Goal: Task Accomplishment & Management: Manage account settings

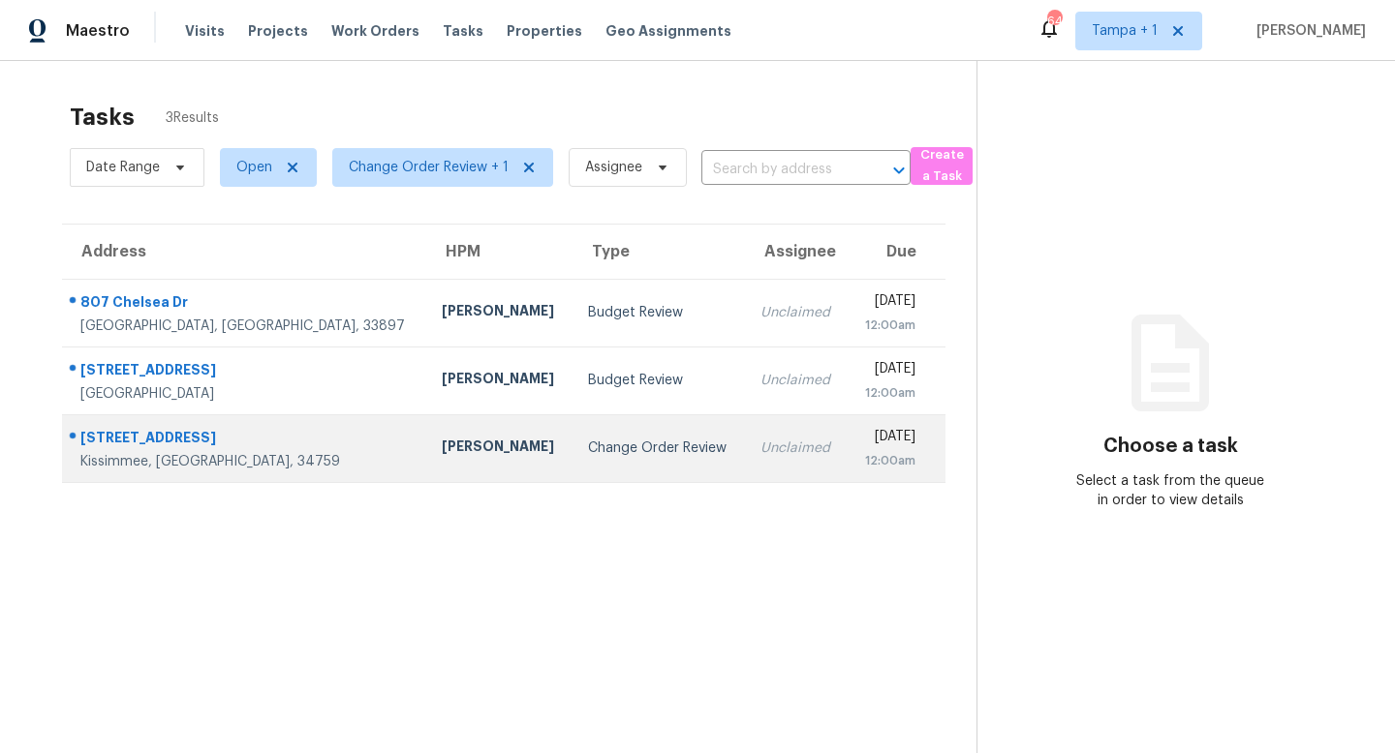
click at [588, 439] on div "Change Order Review" at bounding box center [658, 448] width 141 height 19
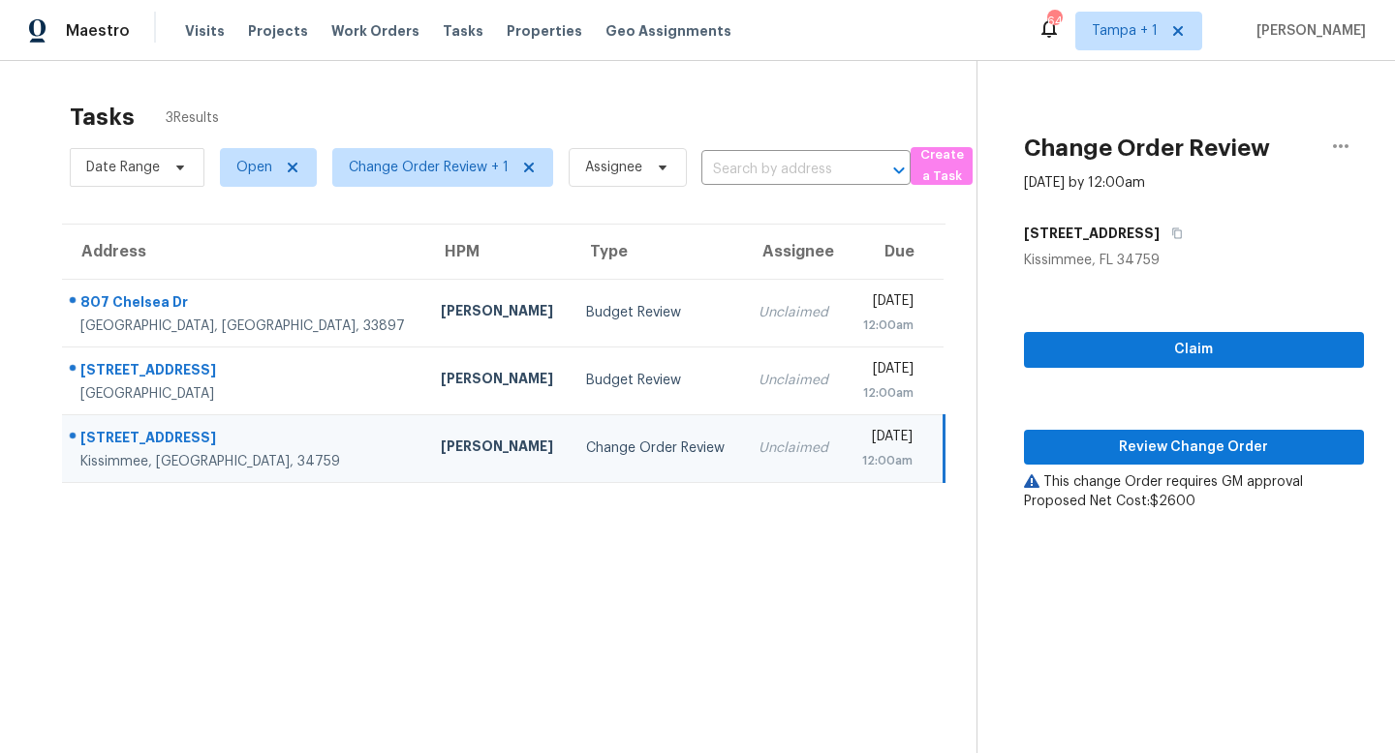
click at [586, 455] on div "Change Order Review" at bounding box center [656, 448] width 140 height 19
click at [1203, 448] on span "Review Change Order" at bounding box center [1193, 448] width 309 height 24
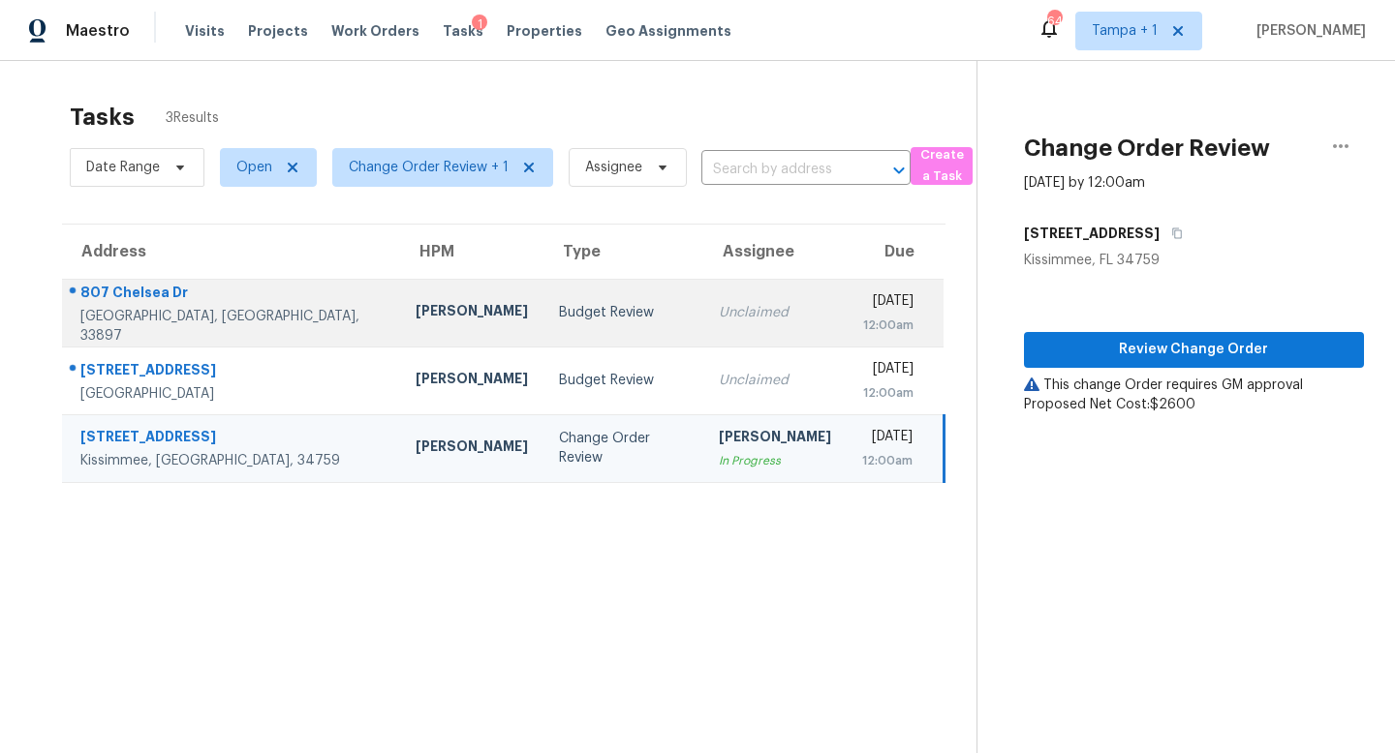
click at [559, 322] on div "Budget Review" at bounding box center [623, 312] width 129 height 19
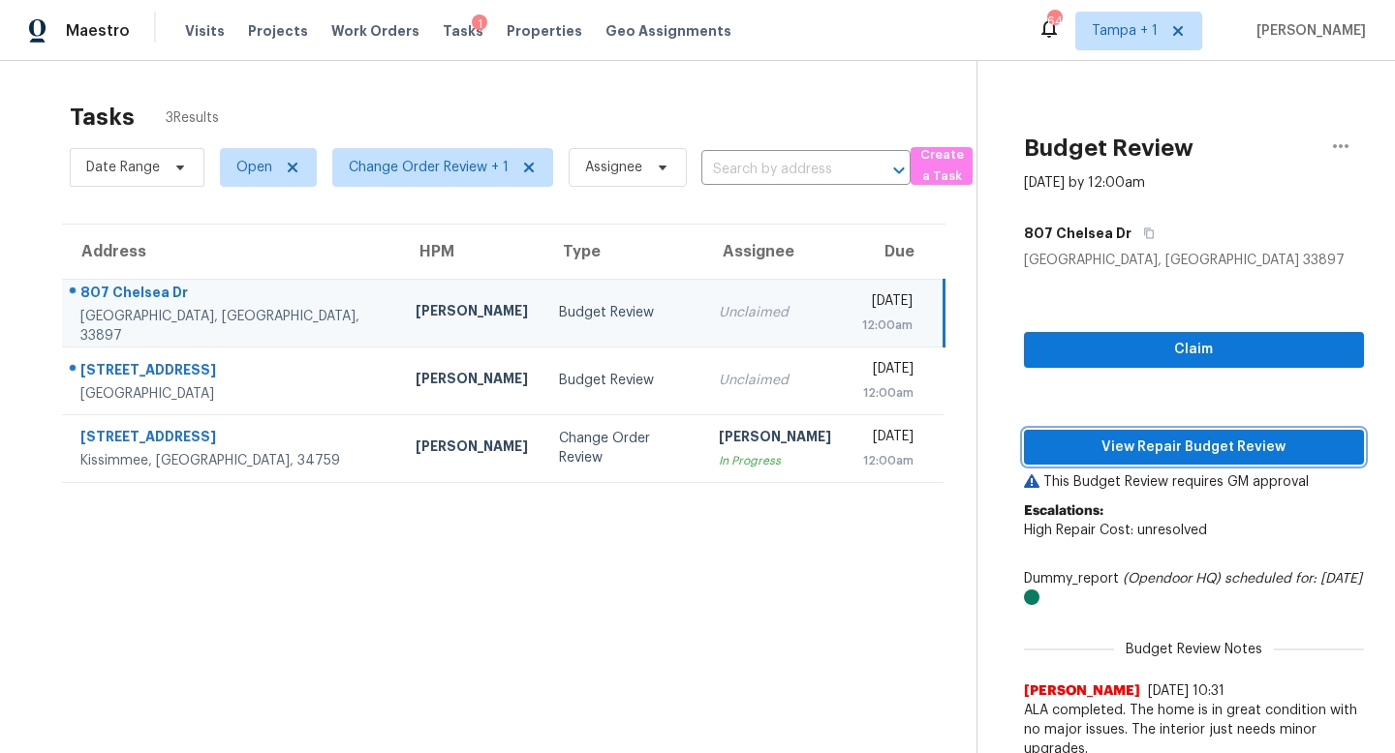
click at [1189, 454] on span "View Repair Budget Review" at bounding box center [1193, 448] width 309 height 24
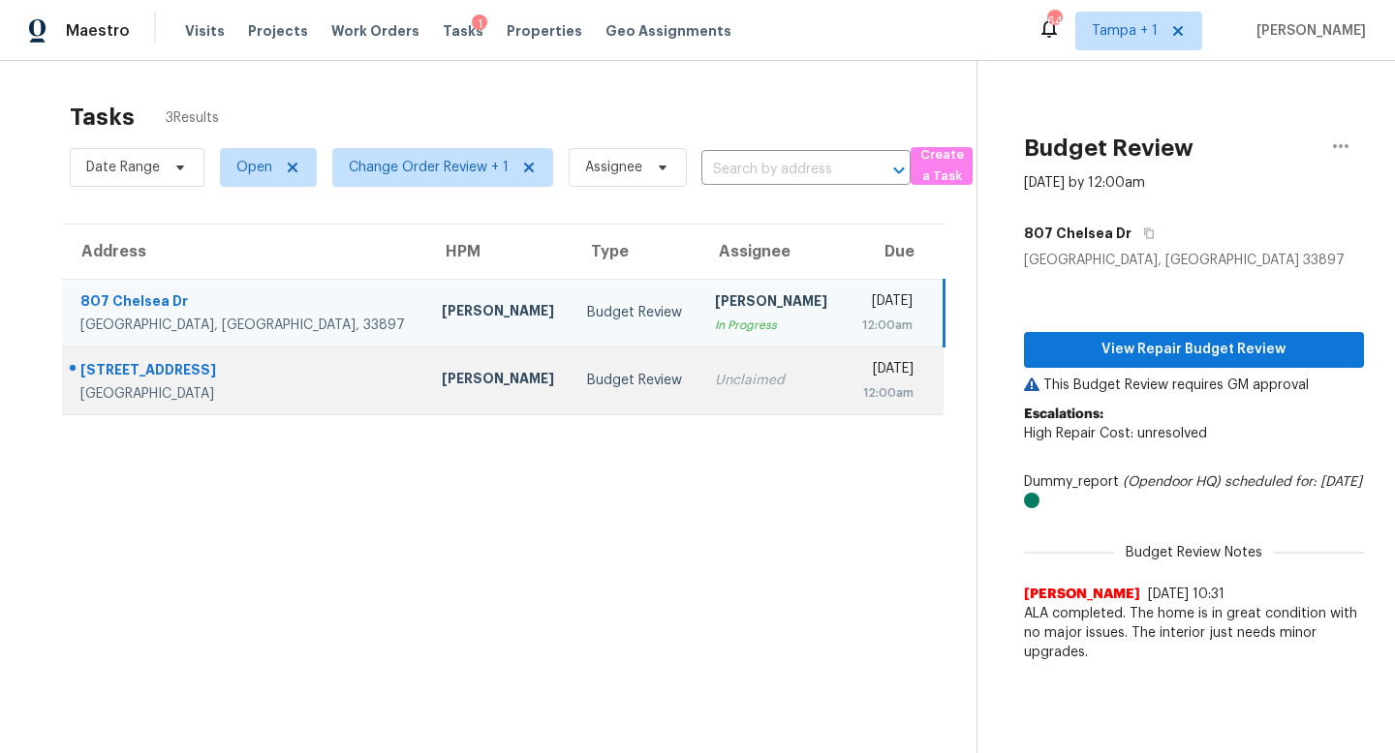
click at [581, 382] on td "Budget Review" at bounding box center [635, 381] width 128 height 68
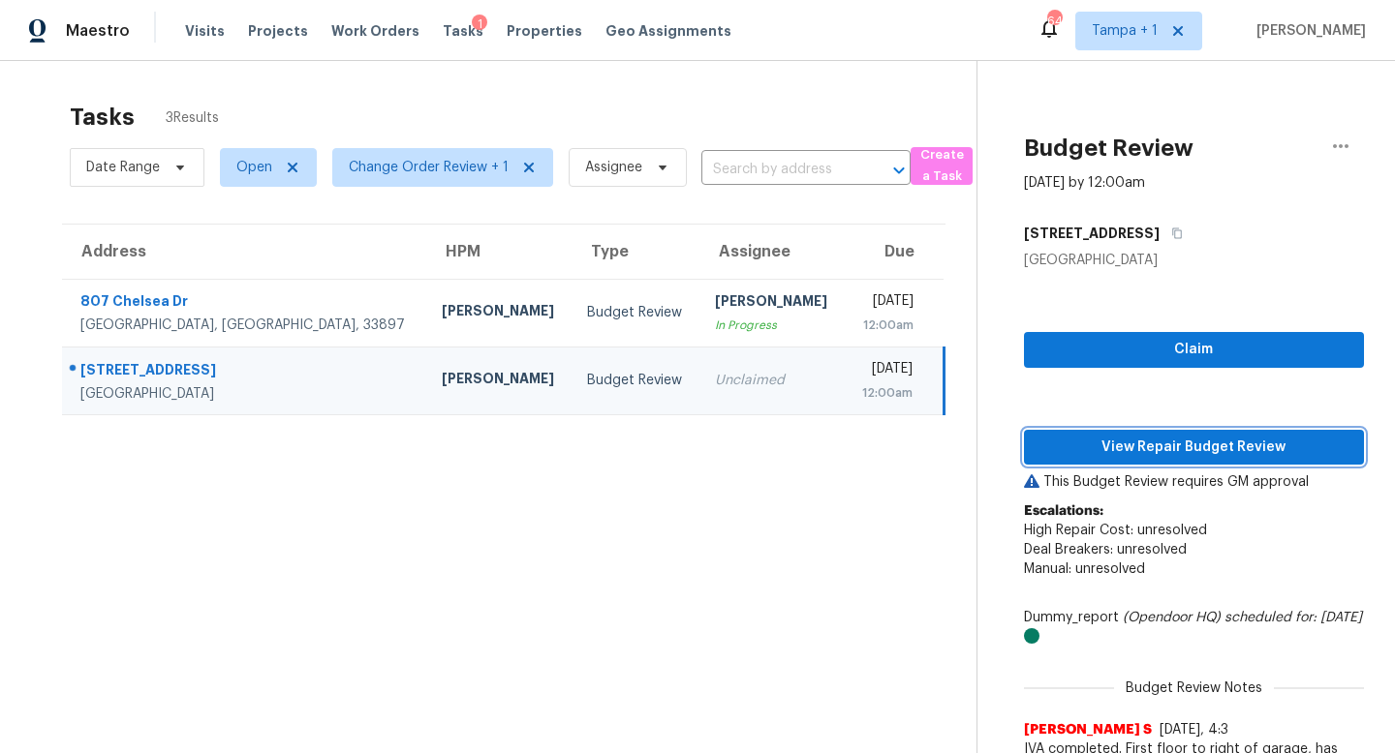
click at [1196, 452] on span "View Repair Budget Review" at bounding box center [1193, 448] width 309 height 24
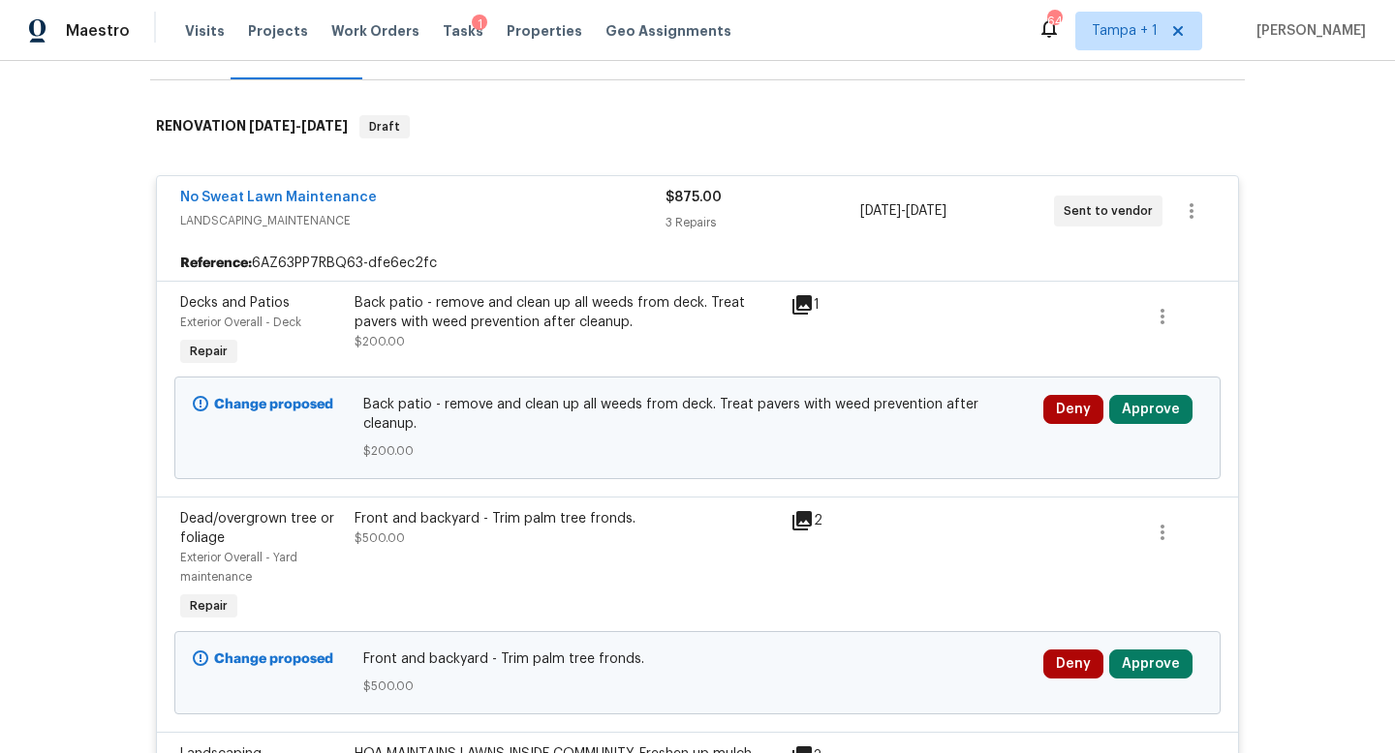
scroll to position [347, 0]
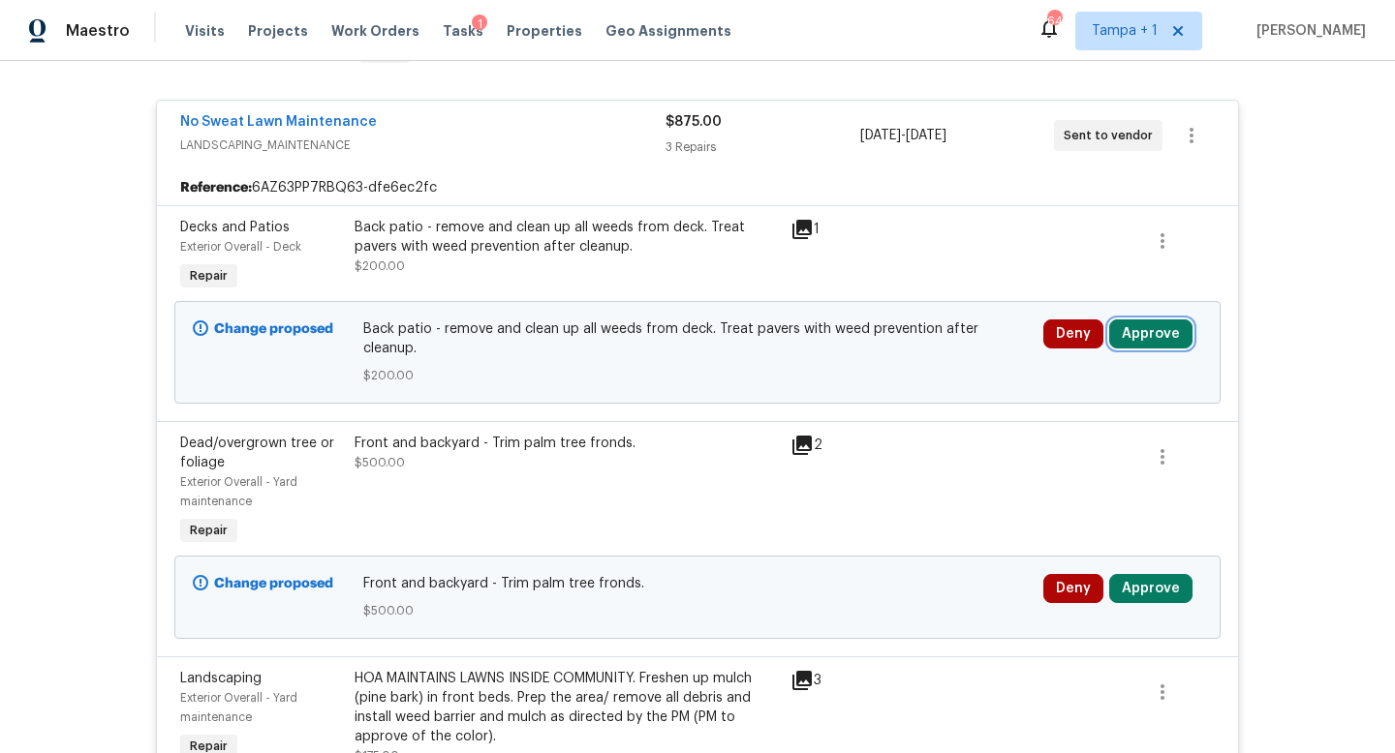
click at [1137, 334] on button "Approve" at bounding box center [1150, 334] width 83 height 29
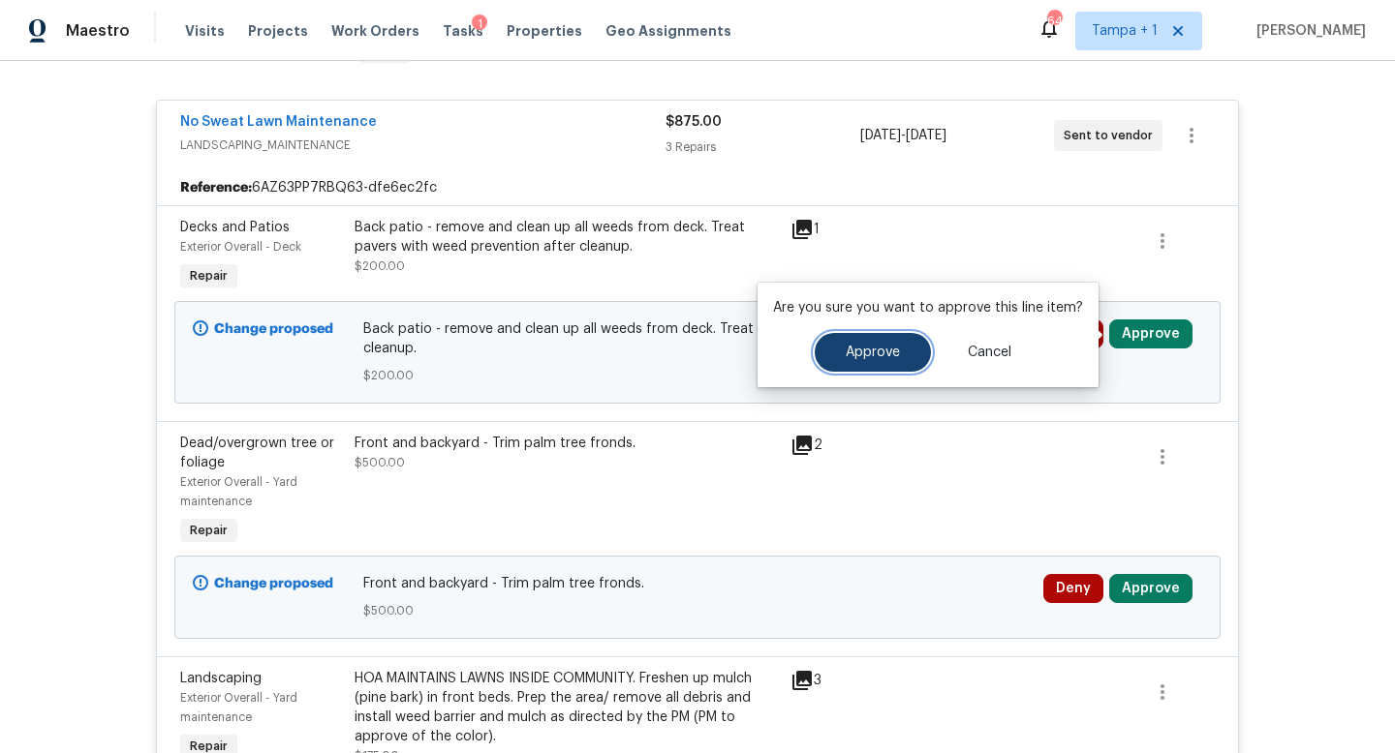
click at [888, 357] on span "Approve" at bounding box center [872, 353] width 54 height 15
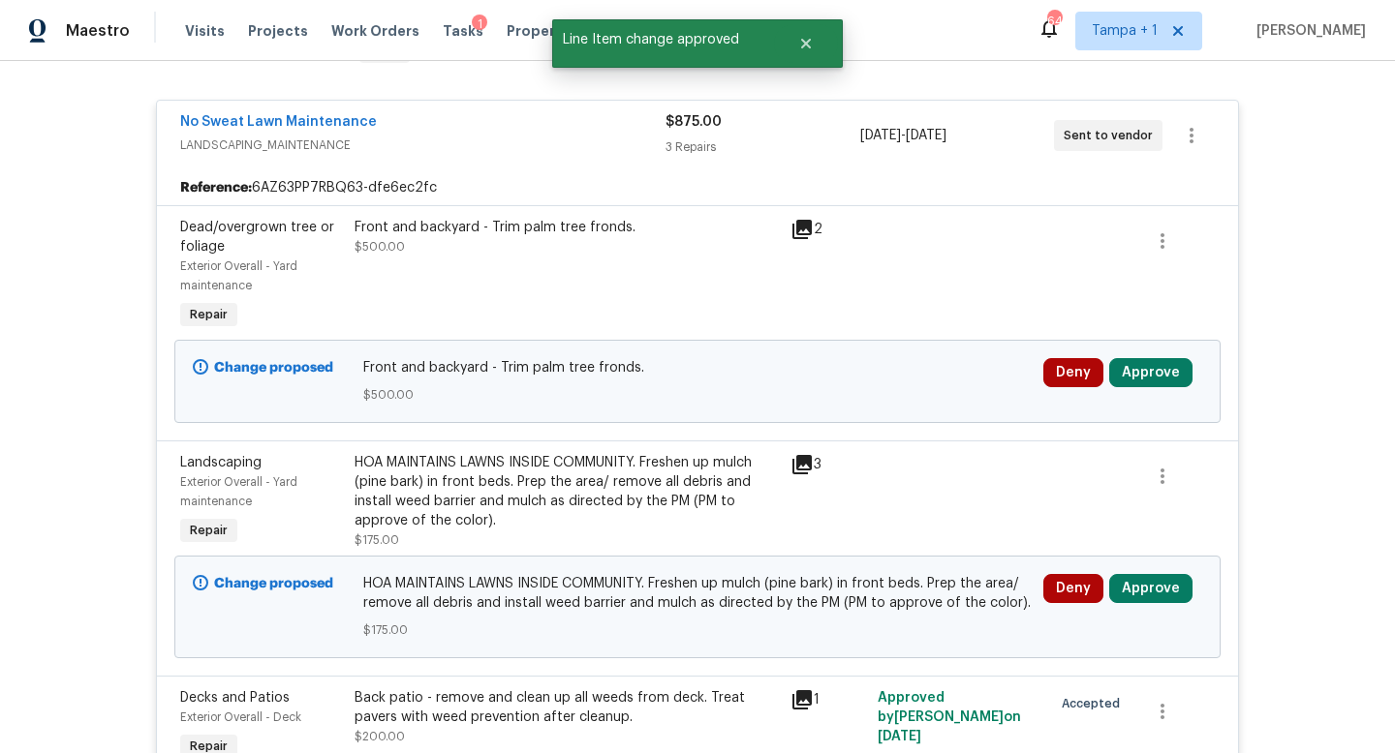
click at [1144, 388] on div "Deny Approve" at bounding box center [1122, 382] width 170 height 58
click at [1151, 370] on button "Approve" at bounding box center [1150, 372] width 83 height 29
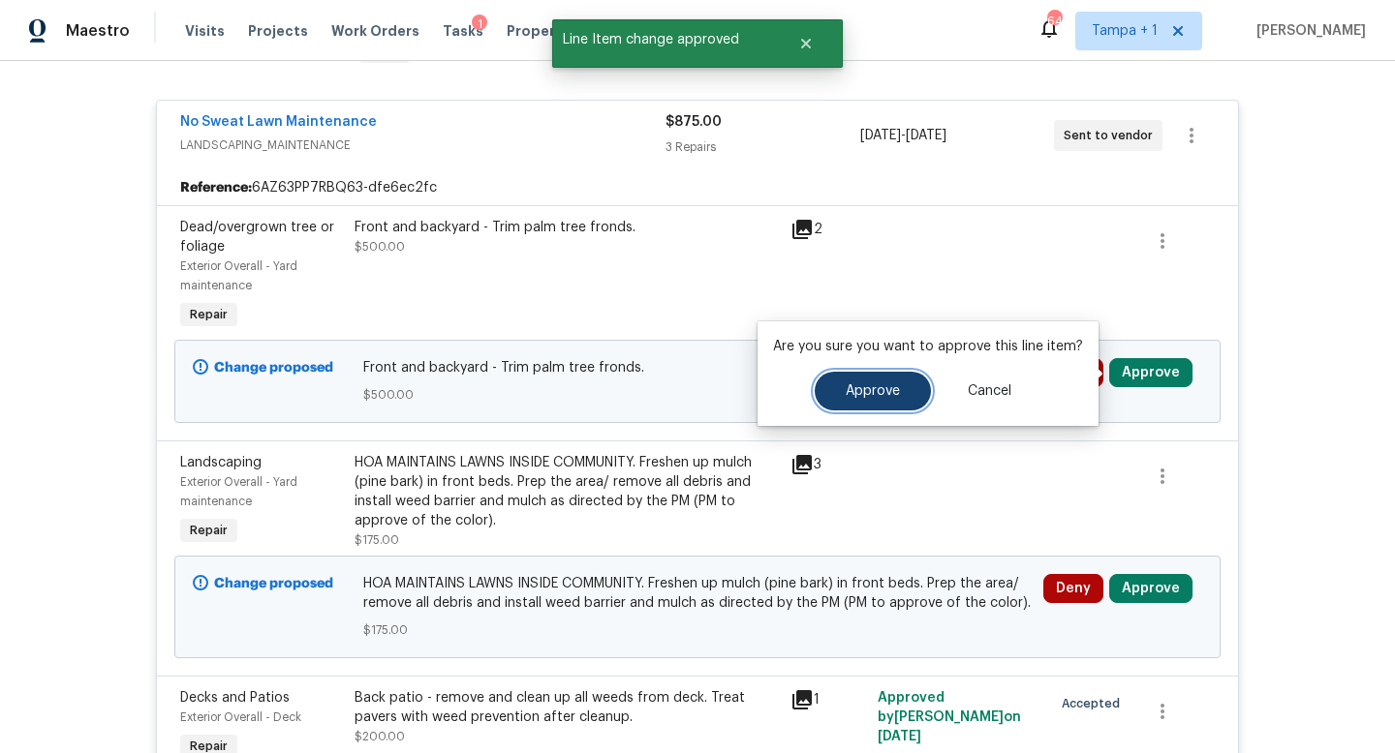
click at [874, 389] on span "Approve" at bounding box center [872, 391] width 54 height 15
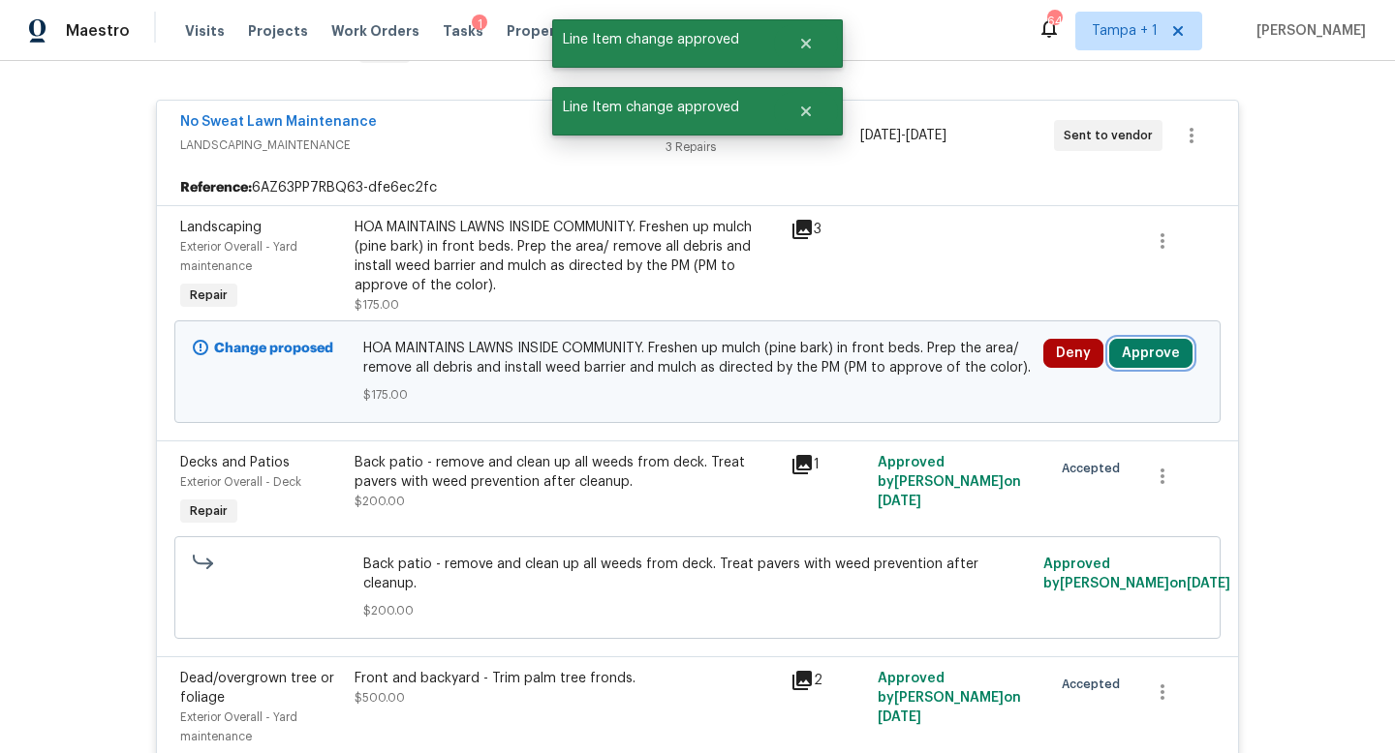
click at [1146, 359] on button "Approve" at bounding box center [1150, 353] width 83 height 29
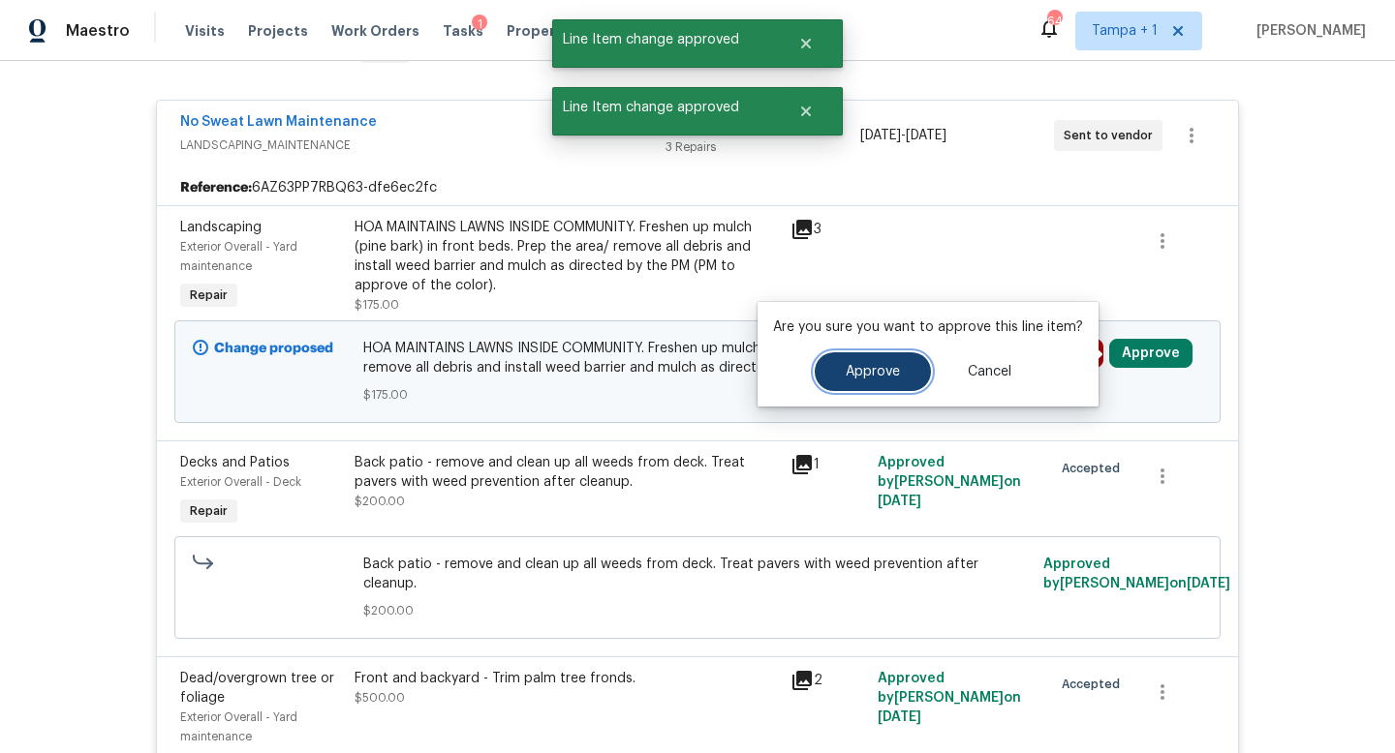
click at [886, 375] on span "Approve" at bounding box center [872, 372] width 54 height 15
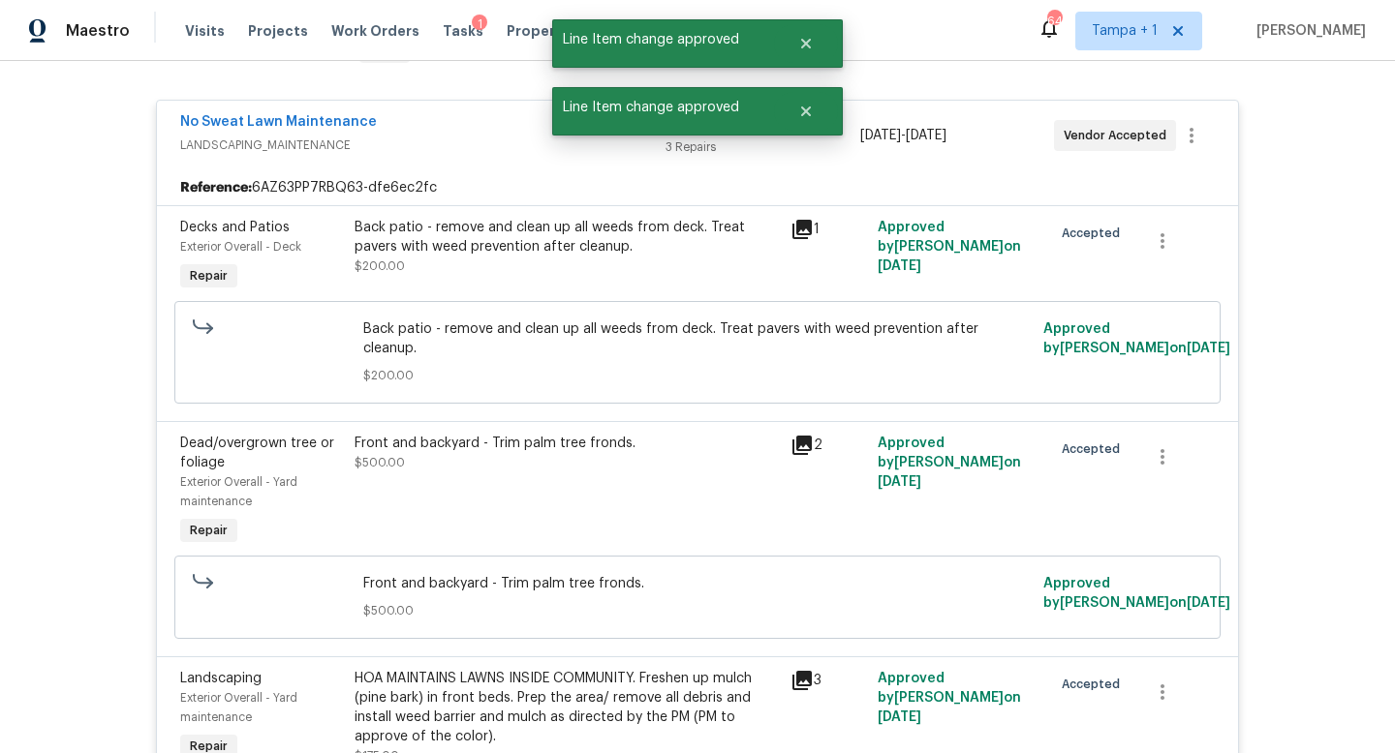
click at [491, 131] on div "No Sweat Lawn Maintenance" at bounding box center [422, 123] width 485 height 23
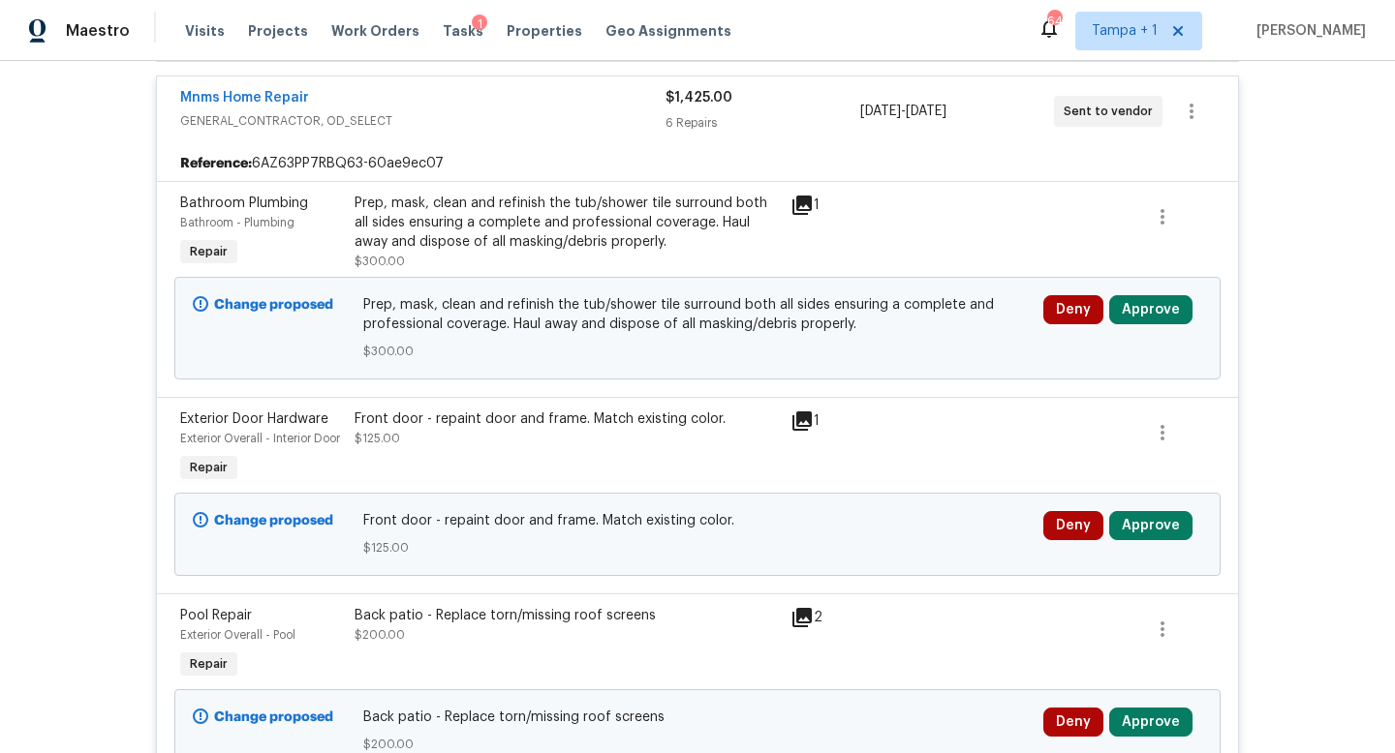
scroll to position [462, 0]
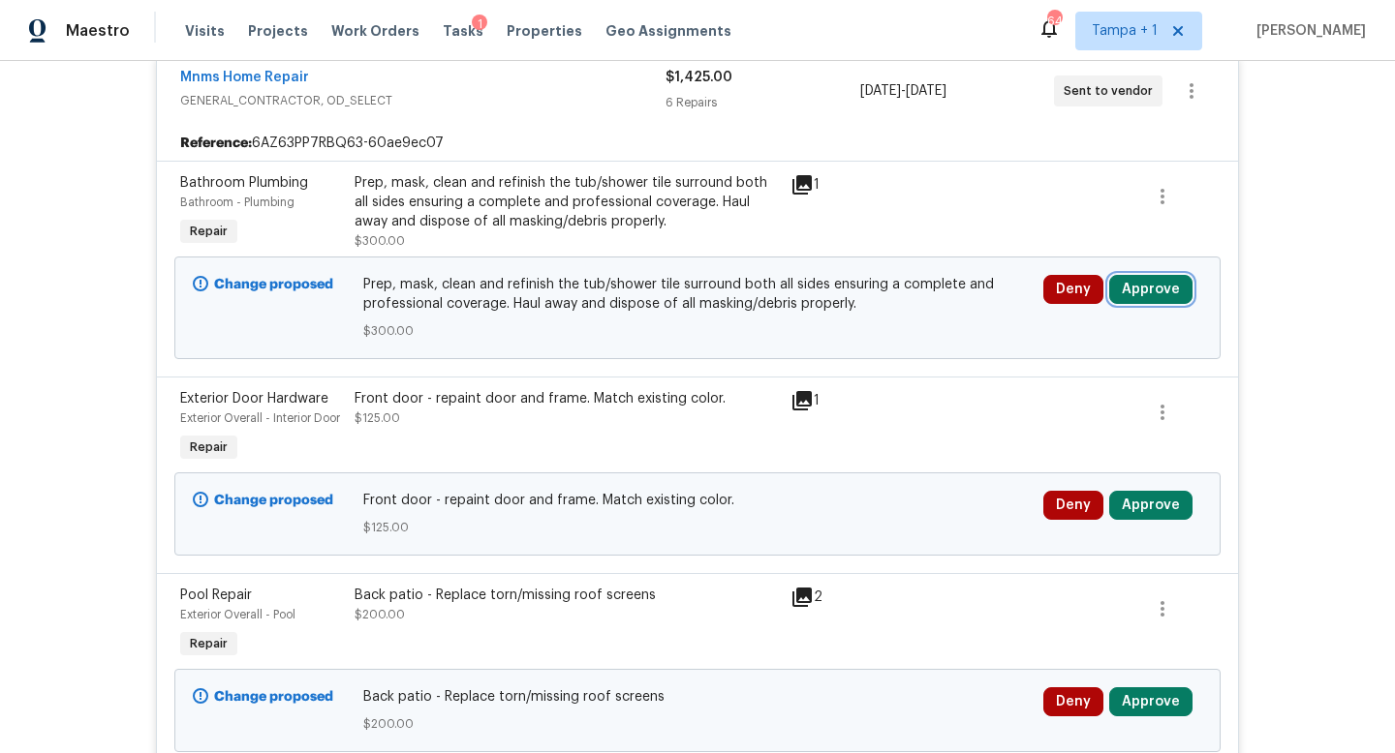
click at [1153, 294] on button "Approve" at bounding box center [1150, 289] width 83 height 29
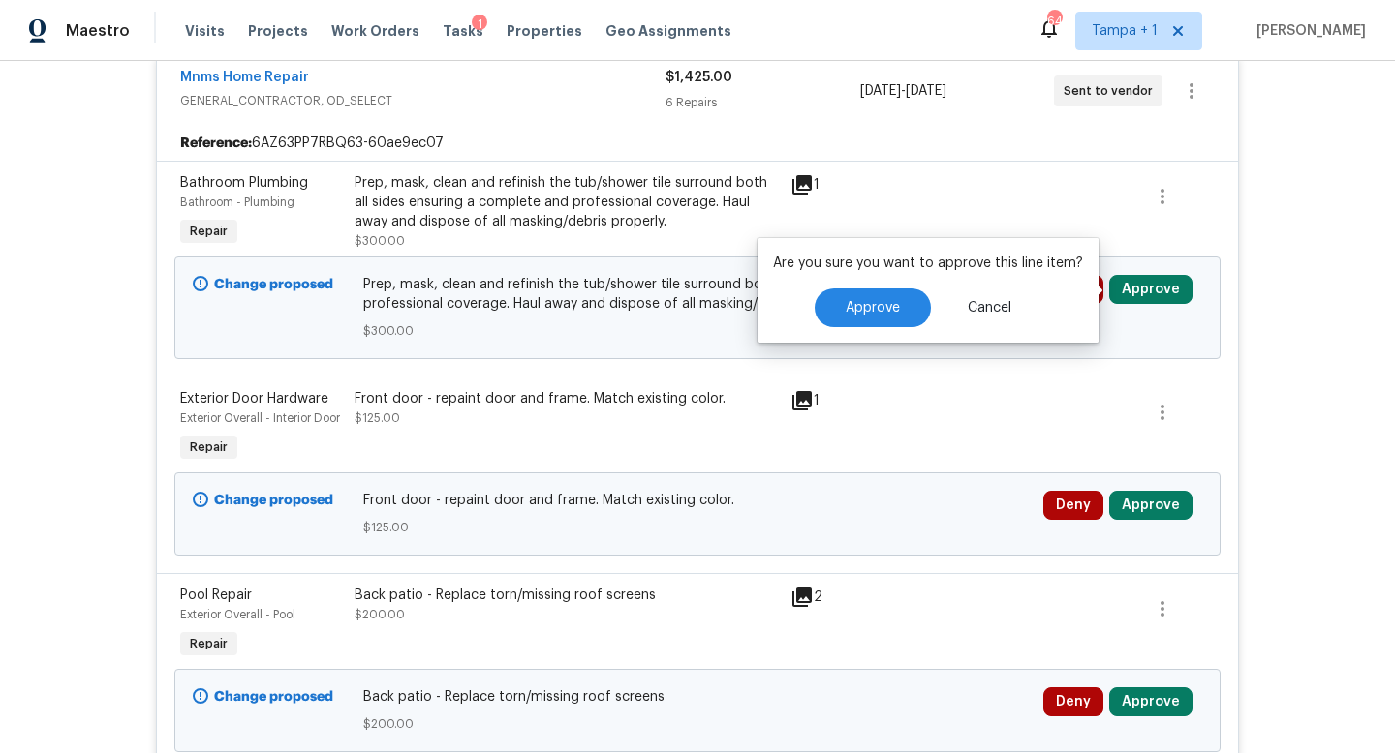
click at [1153, 294] on button "Approve" at bounding box center [1150, 289] width 83 height 29
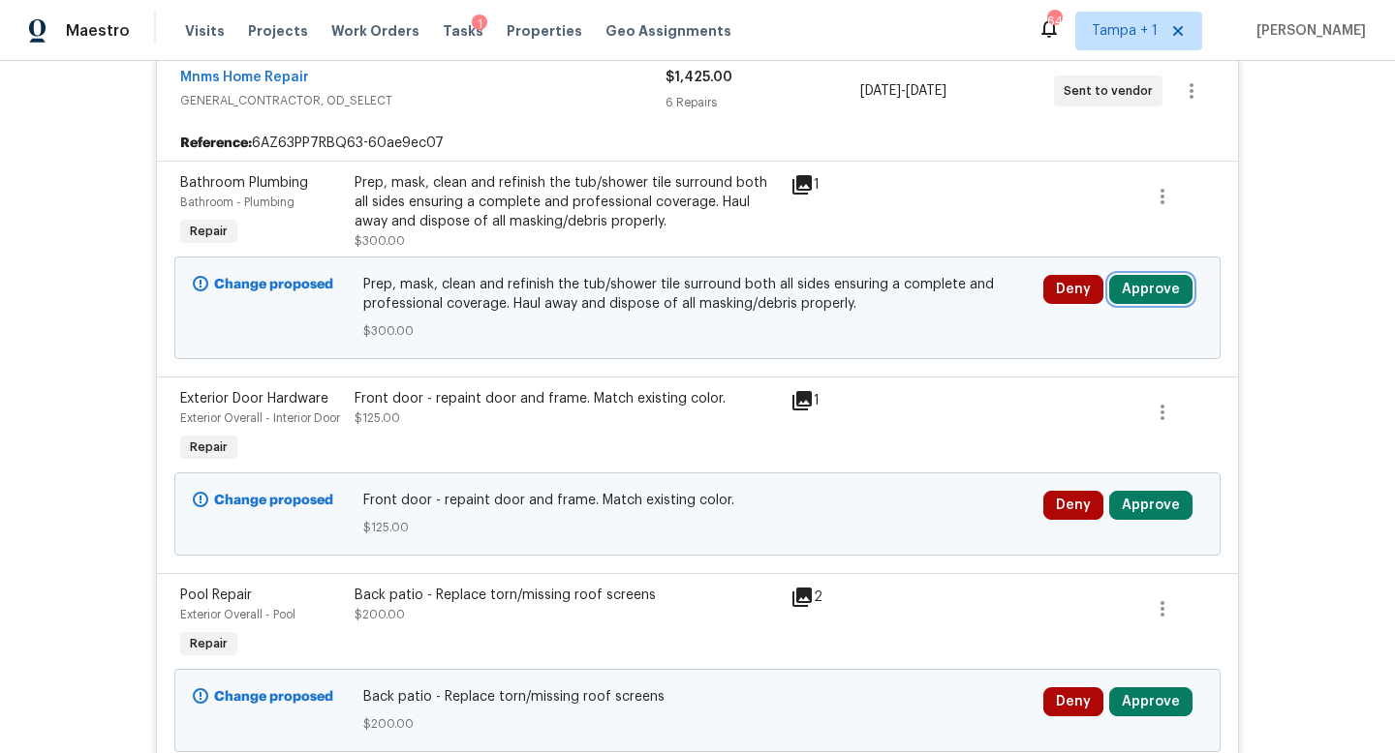
click at [1153, 294] on button "Approve" at bounding box center [1150, 289] width 83 height 29
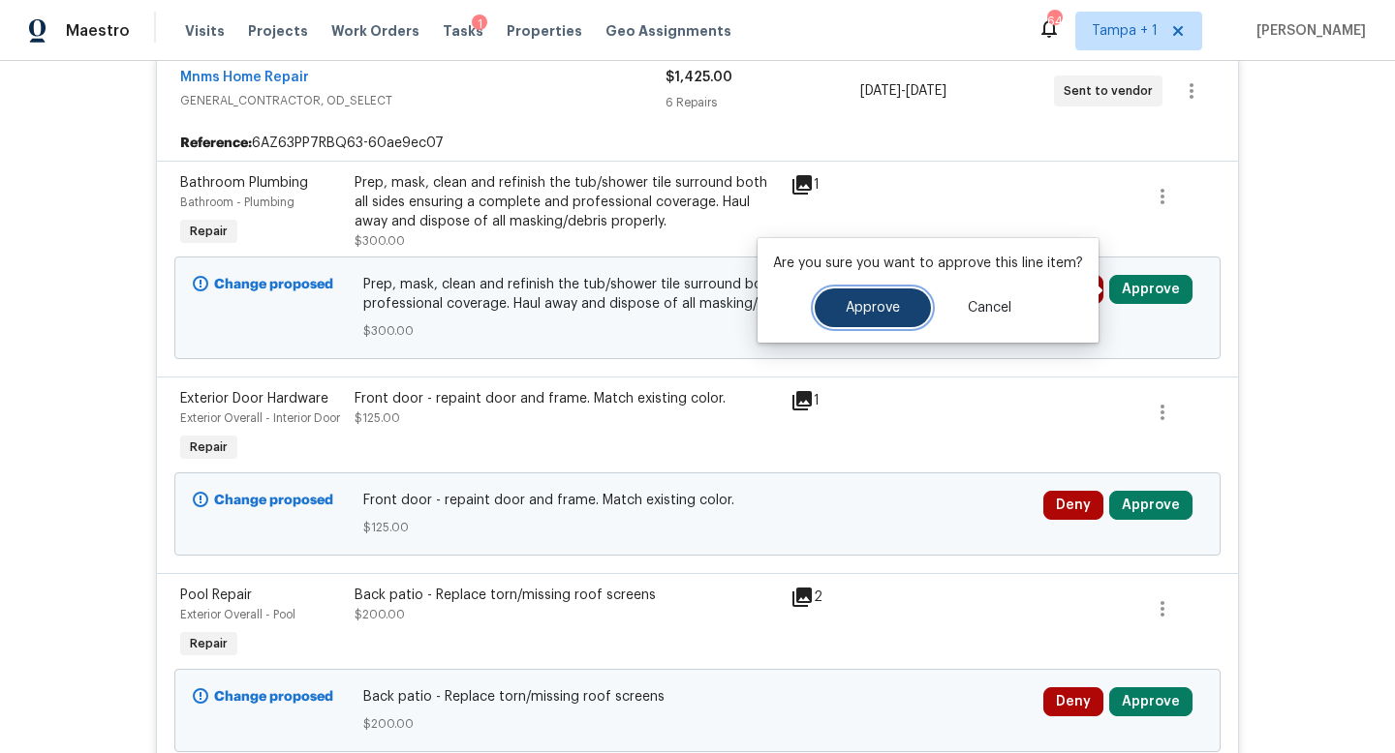
click at [890, 311] on span "Approve" at bounding box center [872, 308] width 54 height 15
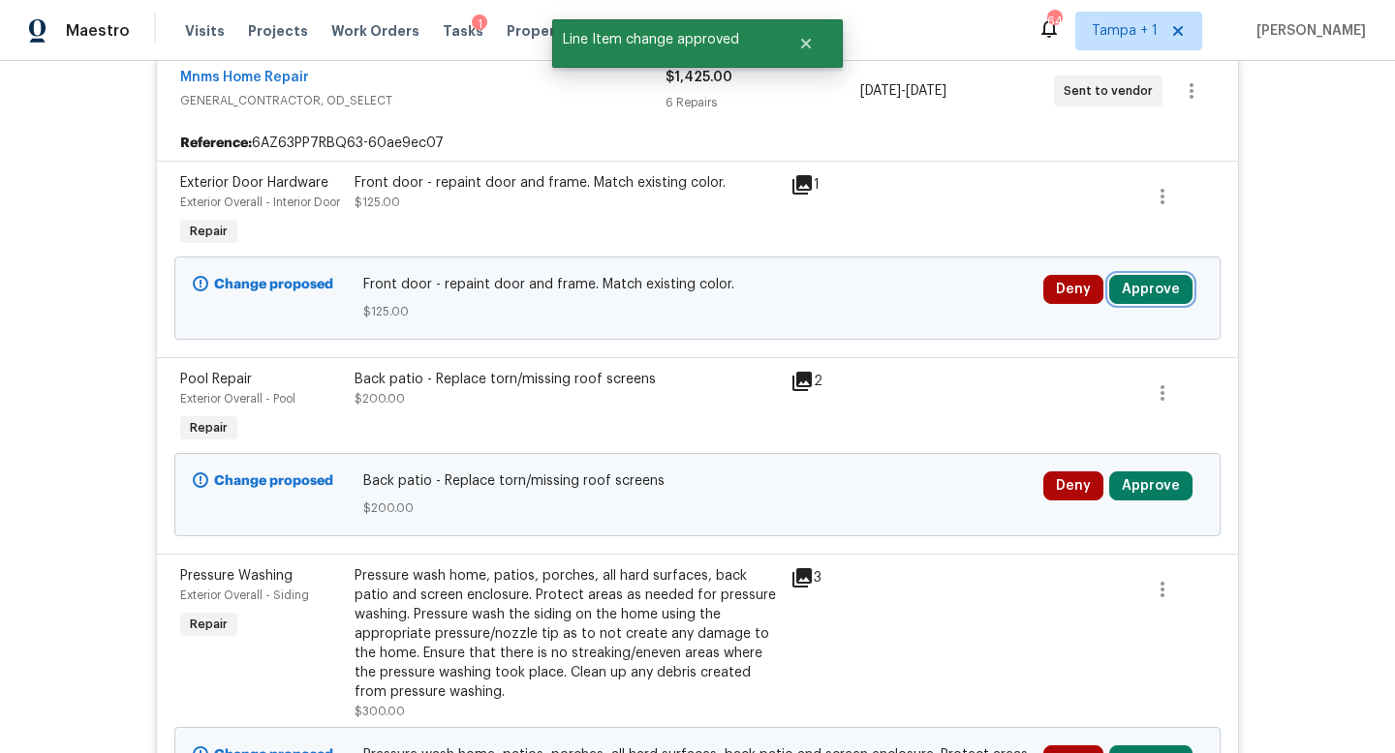
click at [1144, 304] on button "Approve" at bounding box center [1150, 289] width 83 height 29
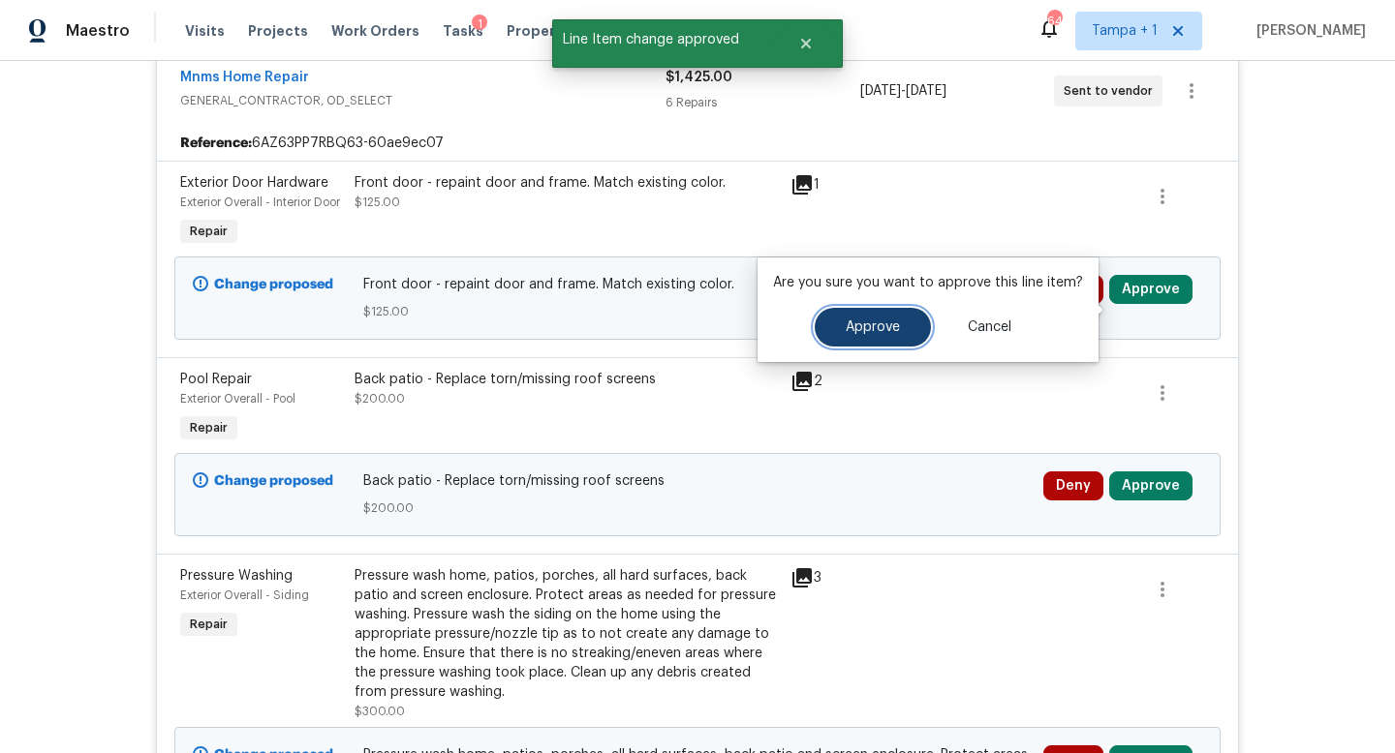
click at [895, 325] on span "Approve" at bounding box center [872, 328] width 54 height 15
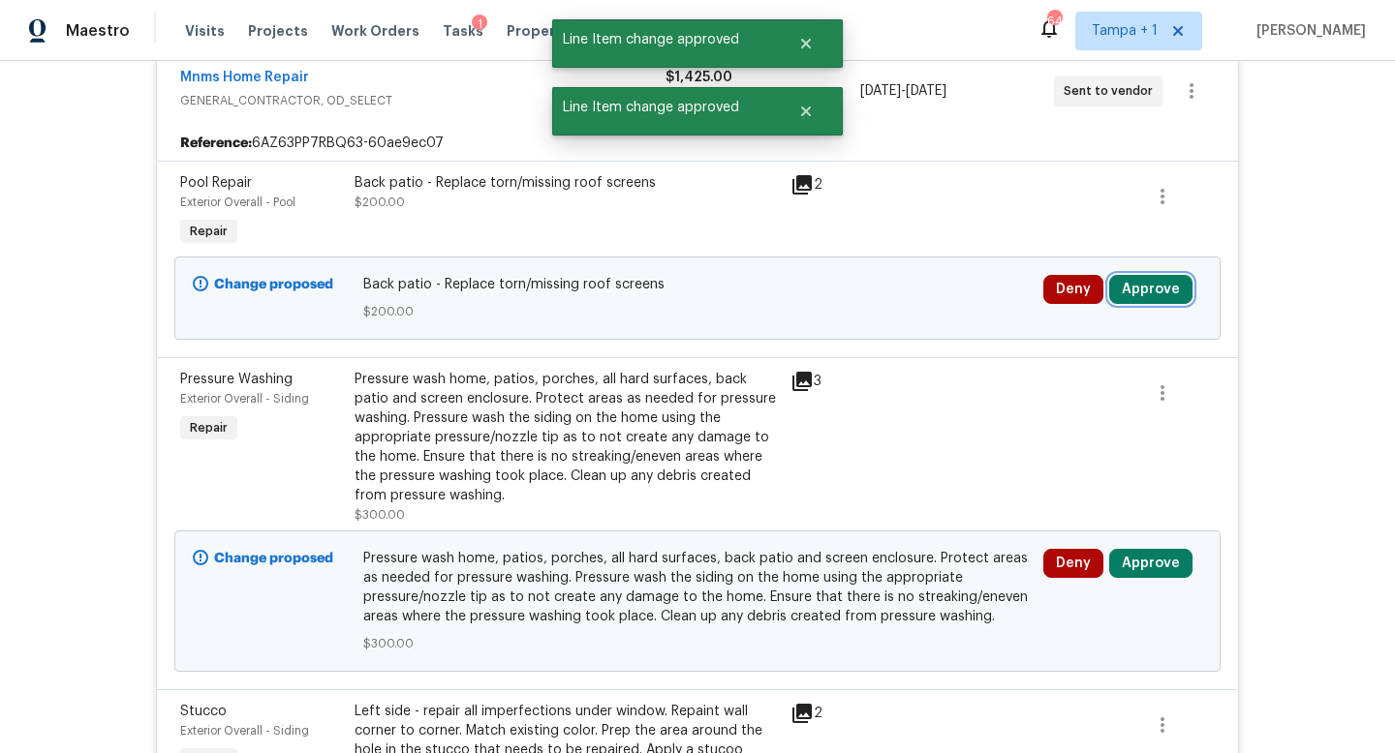
click at [1135, 285] on button "Approve" at bounding box center [1150, 289] width 83 height 29
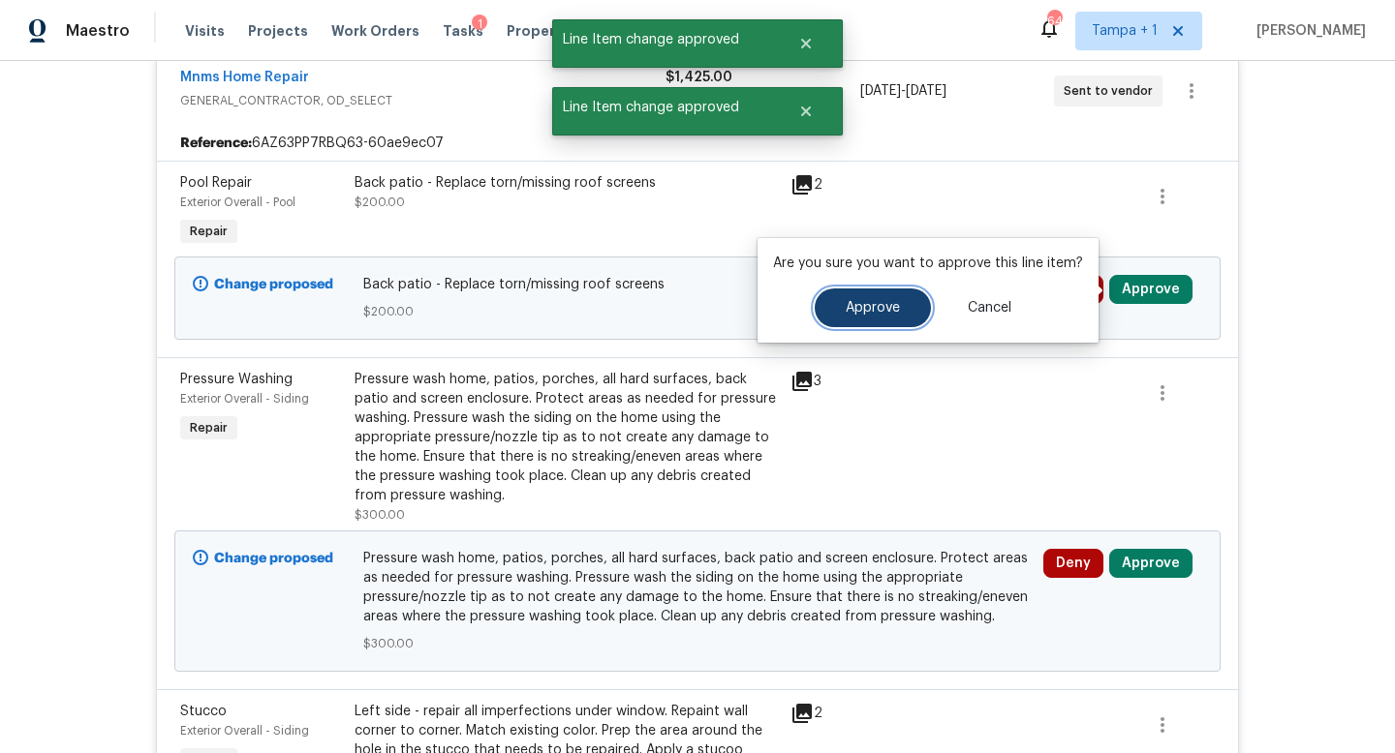
click at [845, 313] on span "Approve" at bounding box center [872, 308] width 54 height 15
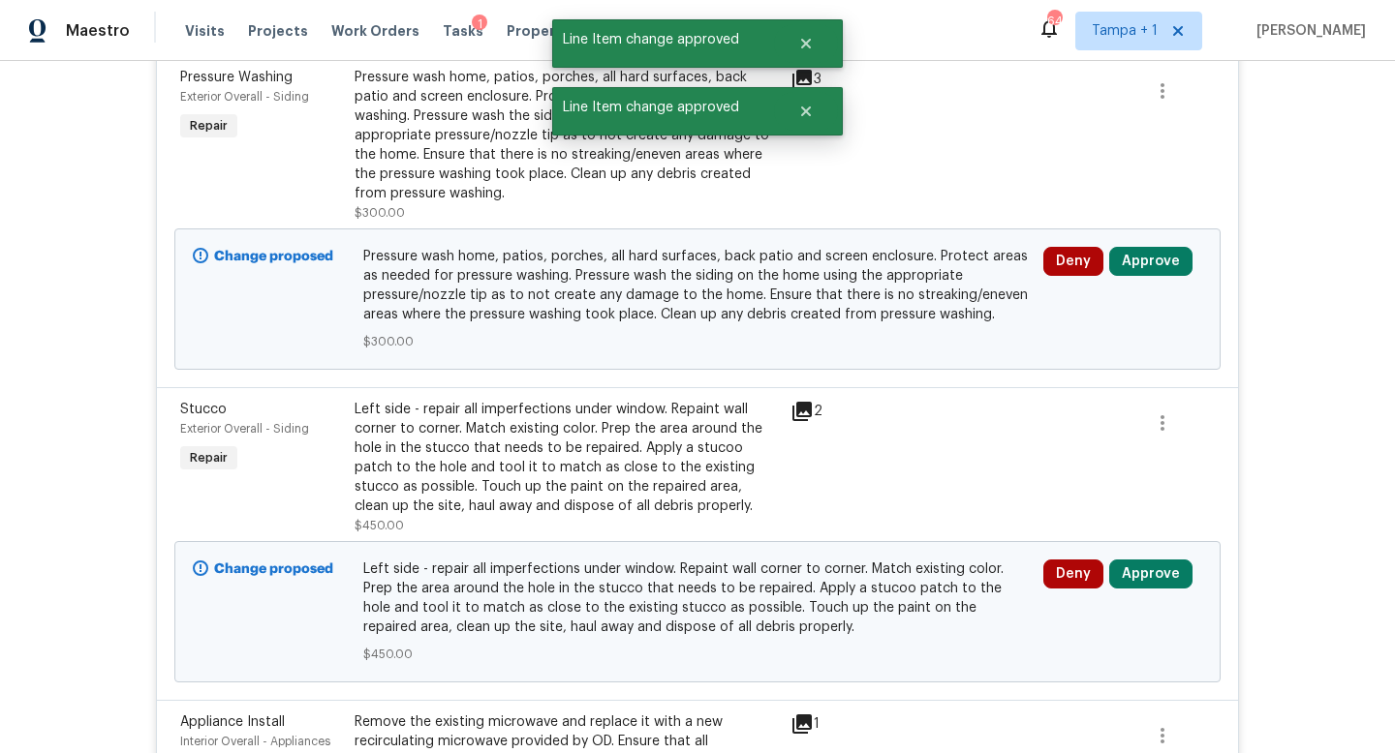
scroll to position [588, 0]
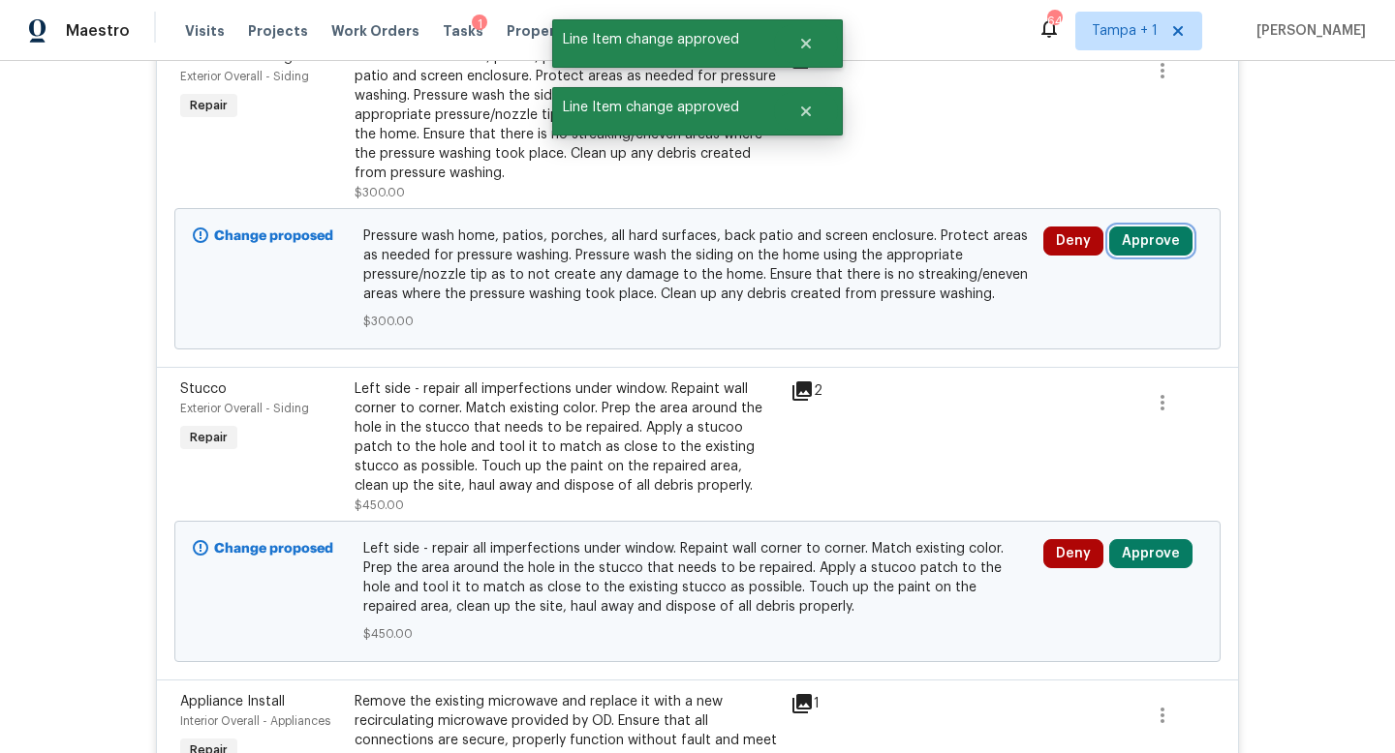
click at [1150, 240] on button "Approve" at bounding box center [1150, 241] width 83 height 29
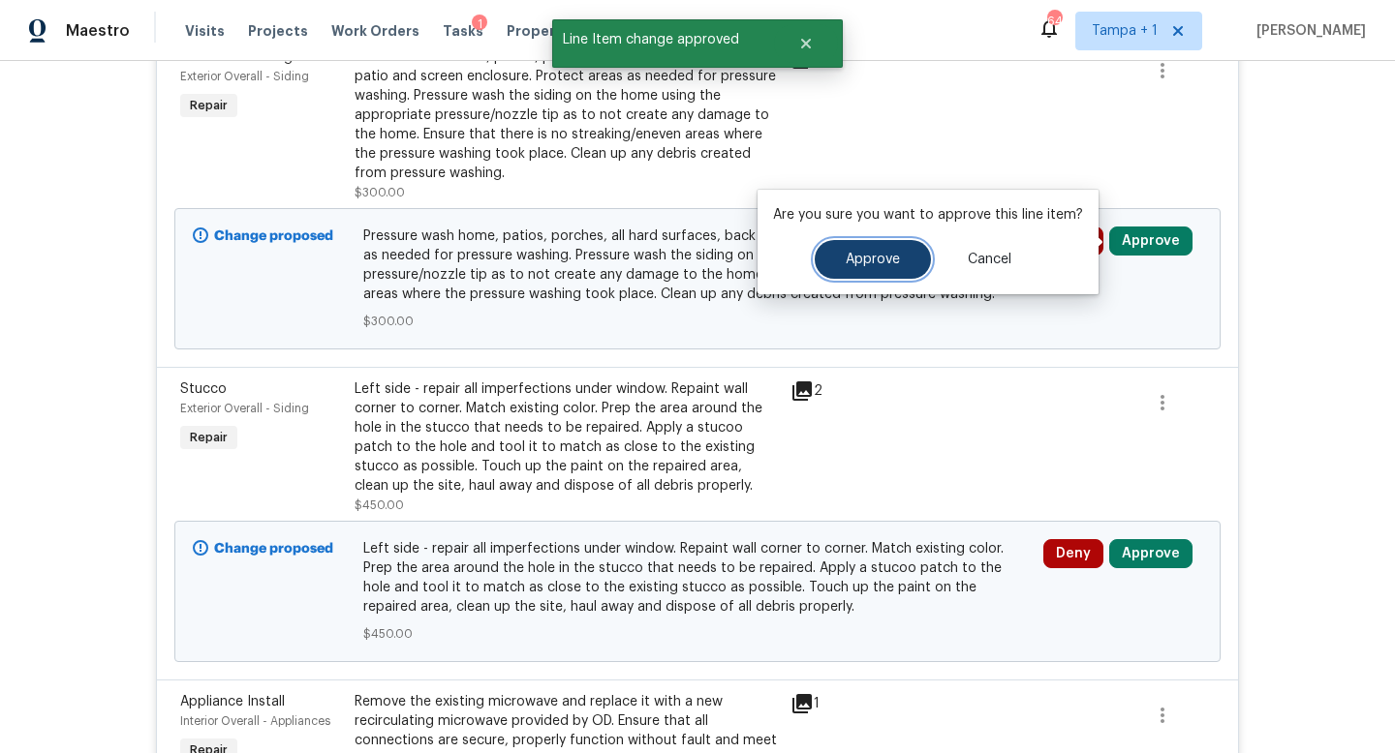
click at [902, 263] on button "Approve" at bounding box center [872, 259] width 116 height 39
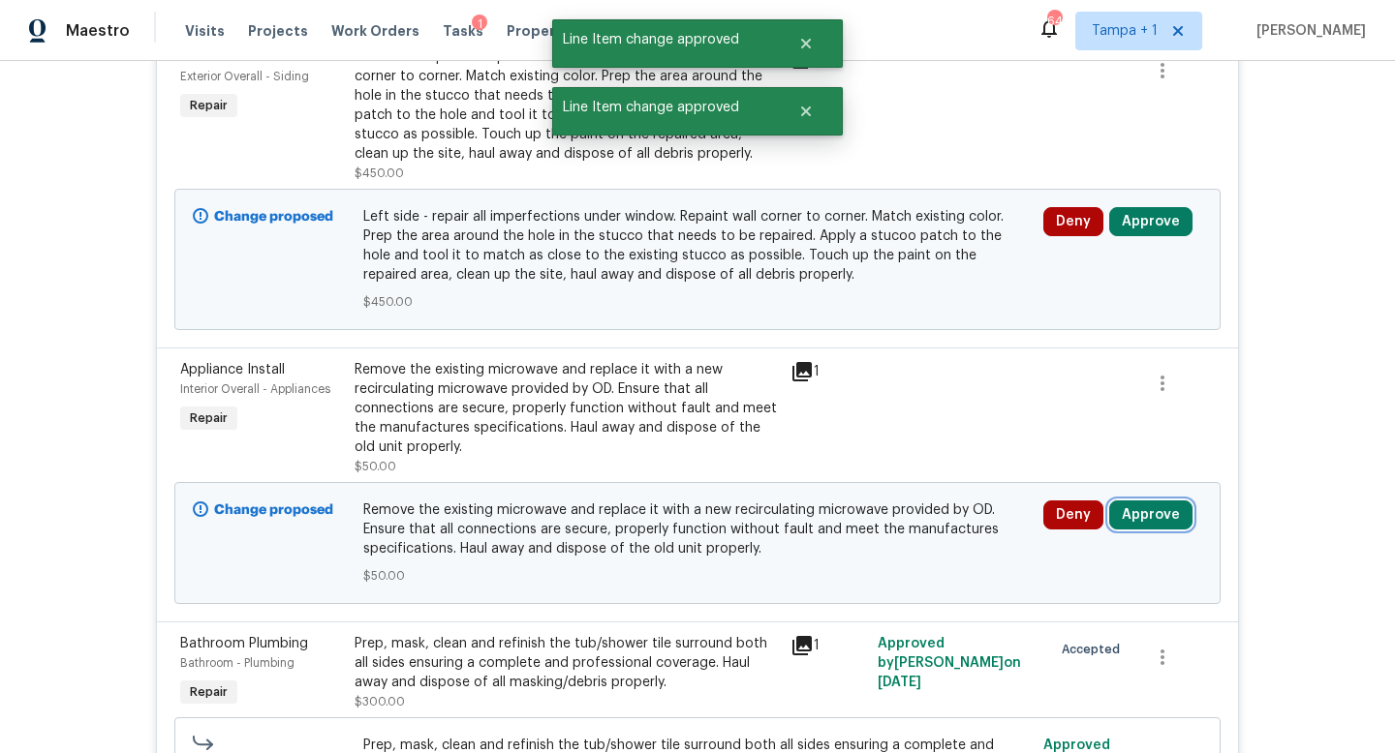
click at [1121, 512] on button "Approve" at bounding box center [1150, 515] width 83 height 29
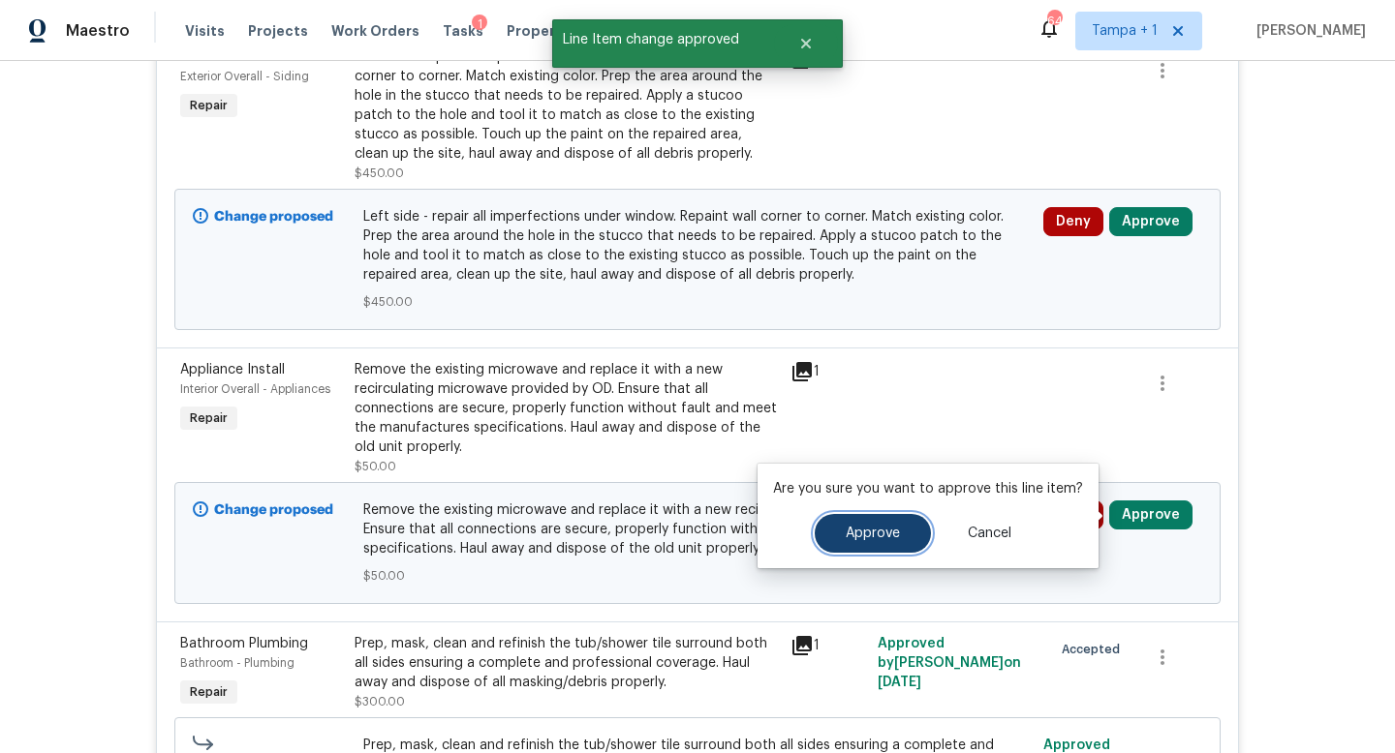
click at [896, 524] on button "Approve" at bounding box center [872, 533] width 116 height 39
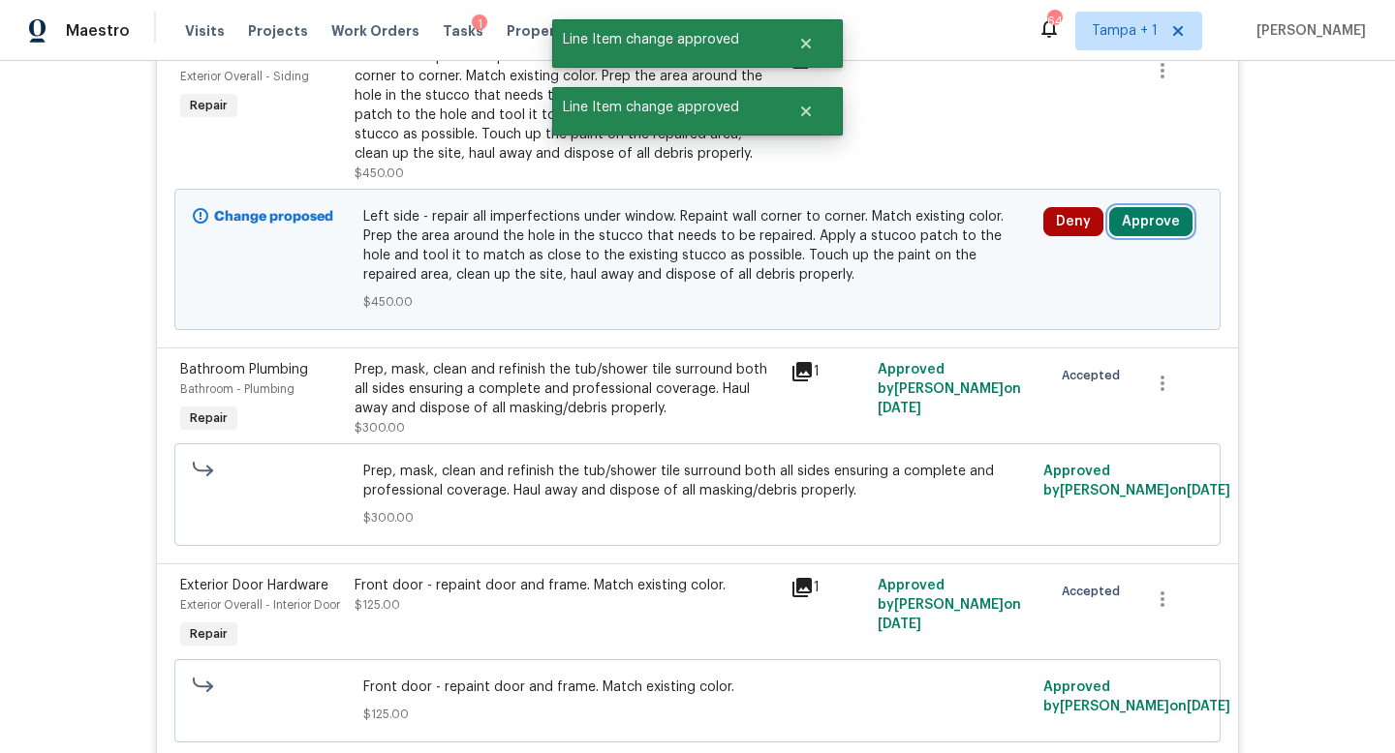
click at [1133, 226] on button "Approve" at bounding box center [1150, 221] width 83 height 29
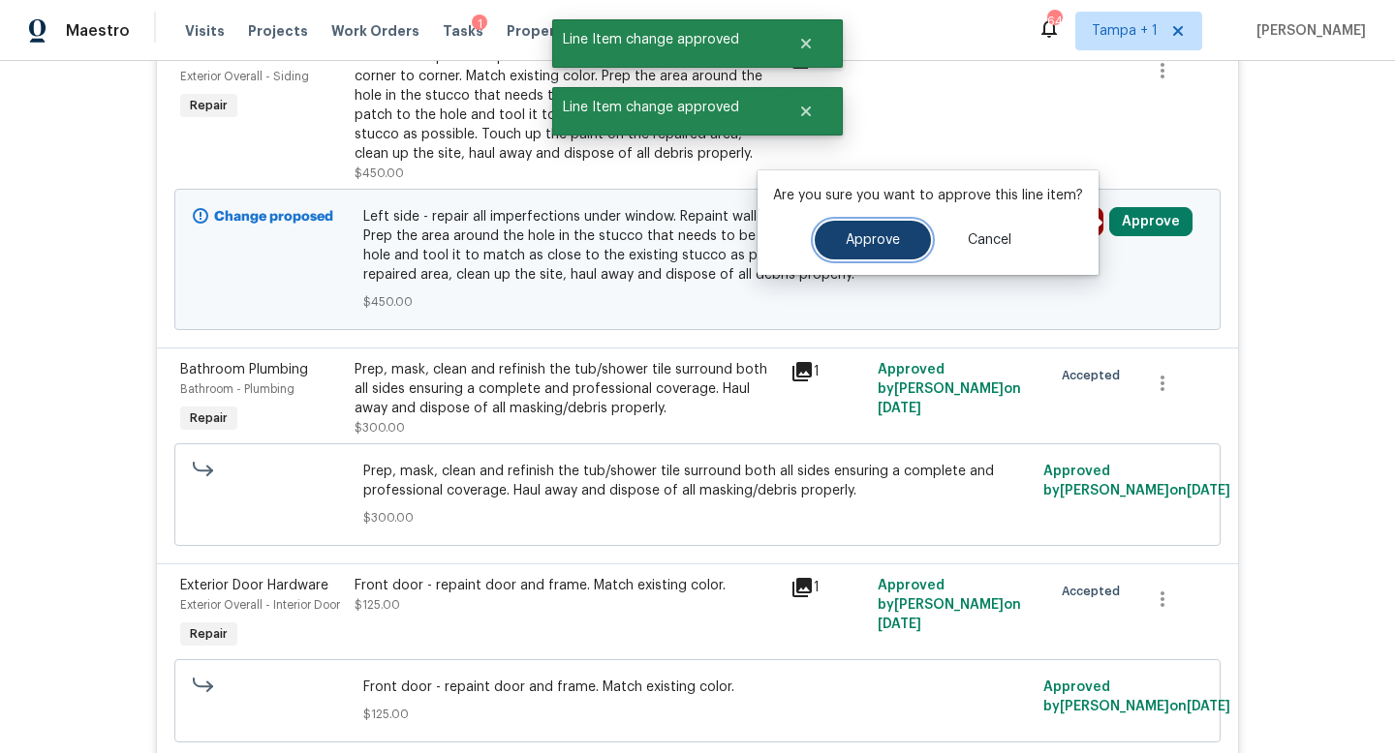
click at [858, 236] on span "Approve" at bounding box center [872, 240] width 54 height 15
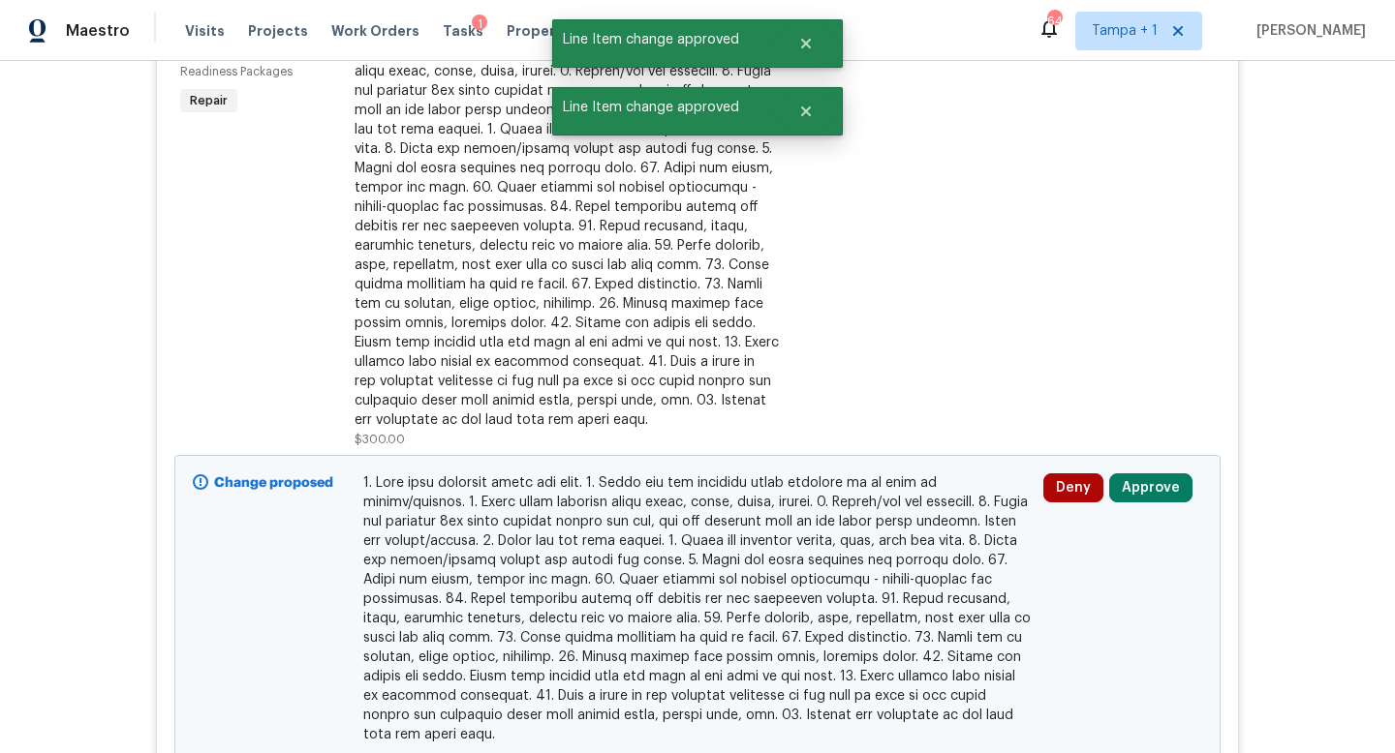
scroll to position [2301, 0]
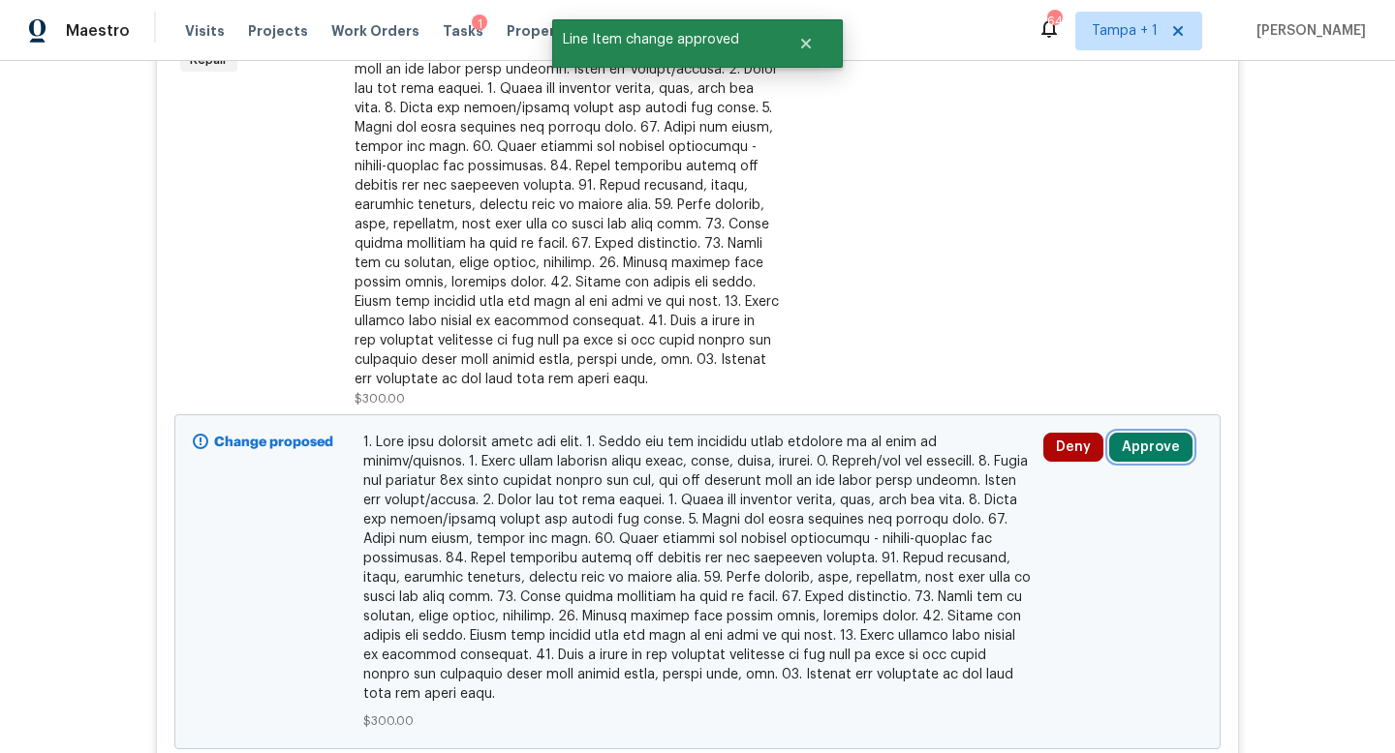
click at [1156, 462] on button "Approve" at bounding box center [1150, 447] width 83 height 29
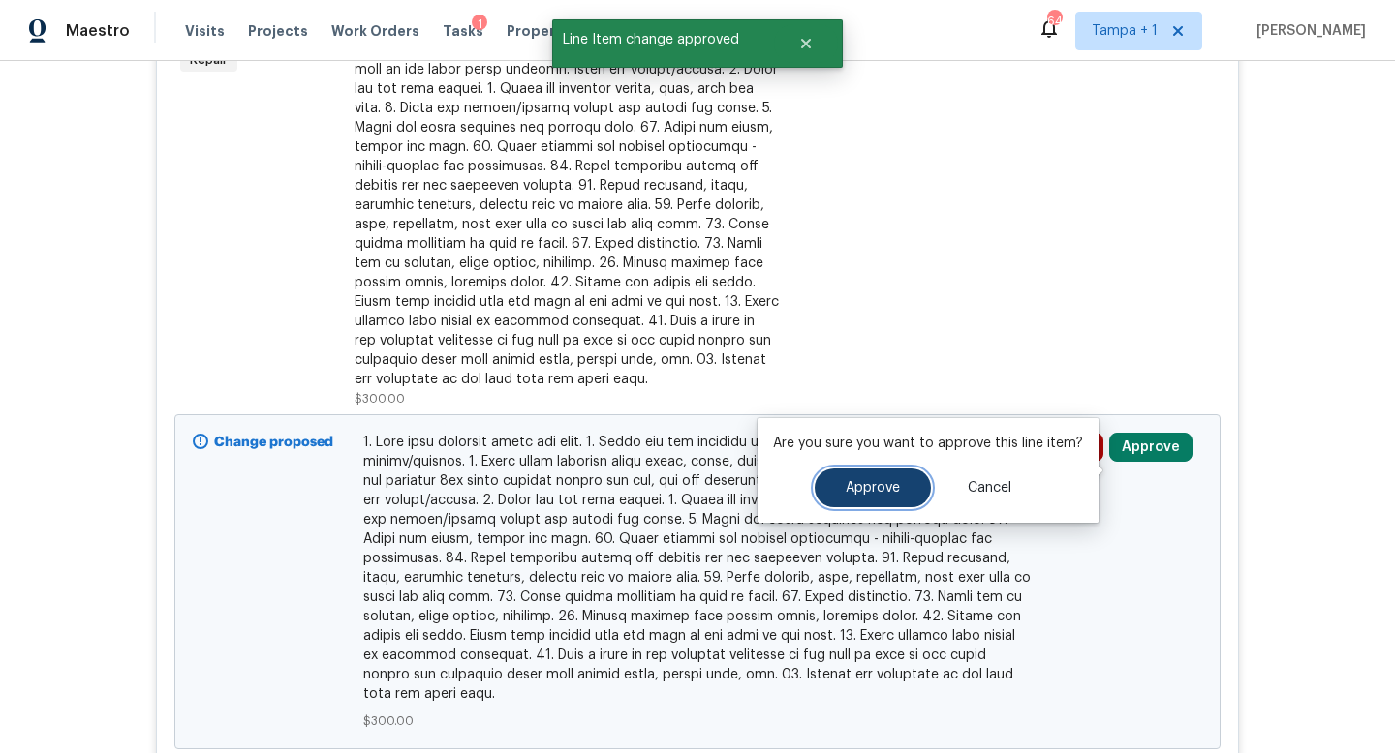
click at [862, 493] on span "Approve" at bounding box center [872, 488] width 54 height 15
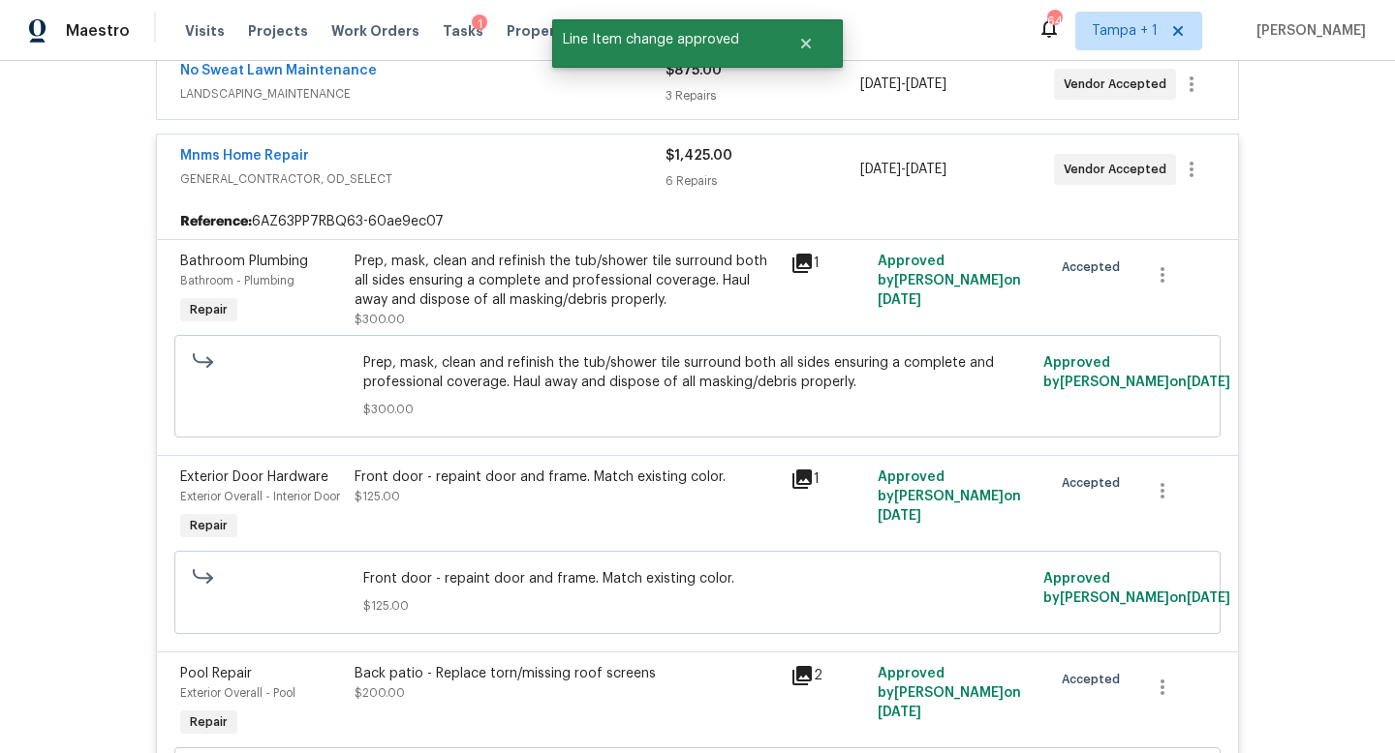
scroll to position [0, 0]
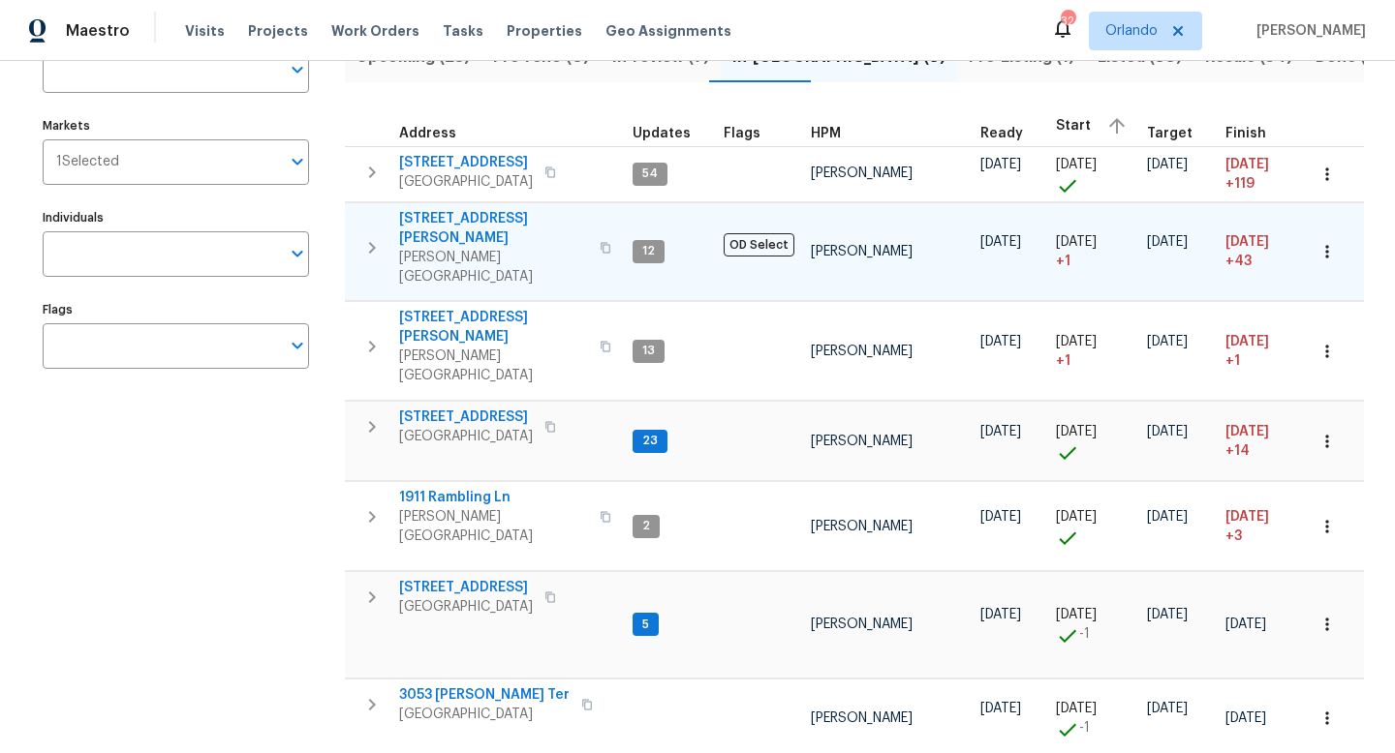
scroll to position [134, 0]
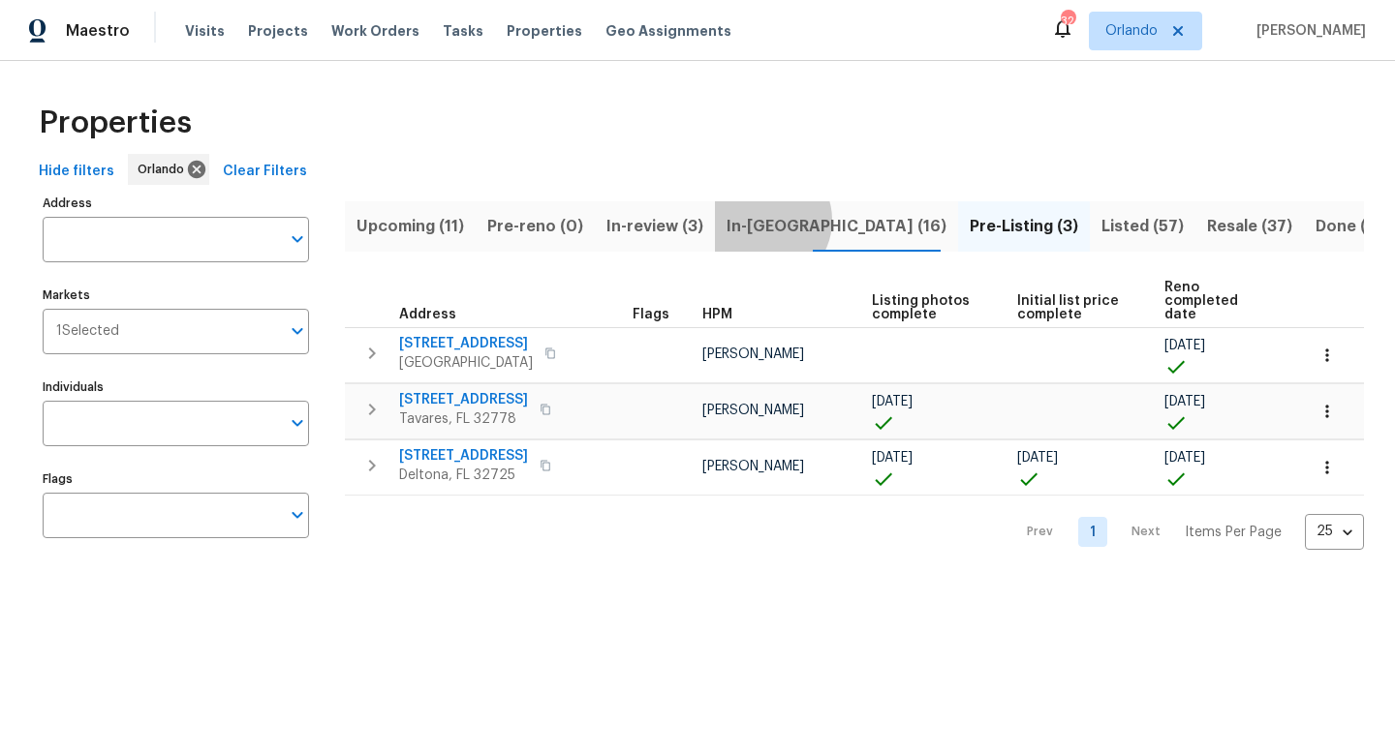
click at [753, 220] on span "In-reno (16)" at bounding box center [836, 226] width 220 height 27
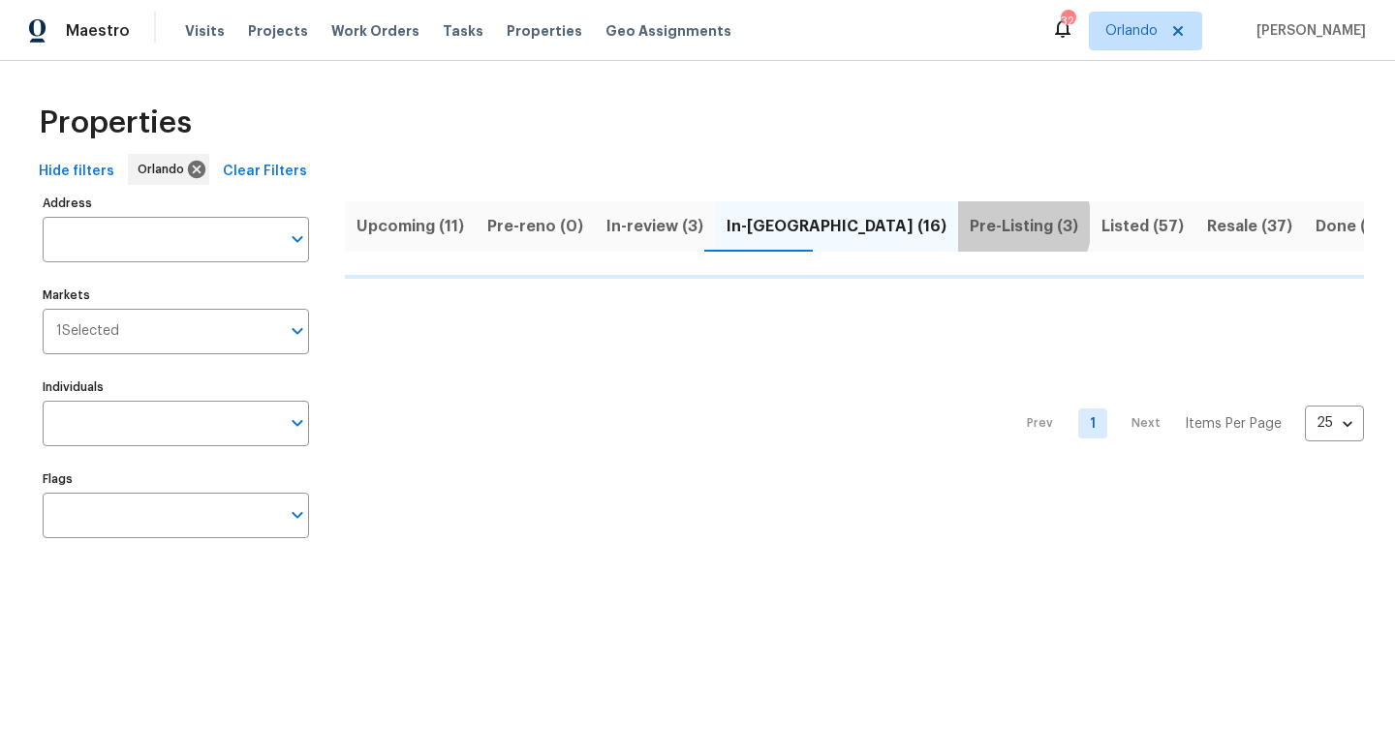
click at [969, 224] on span "Pre-Listing (3)" at bounding box center [1023, 226] width 108 height 27
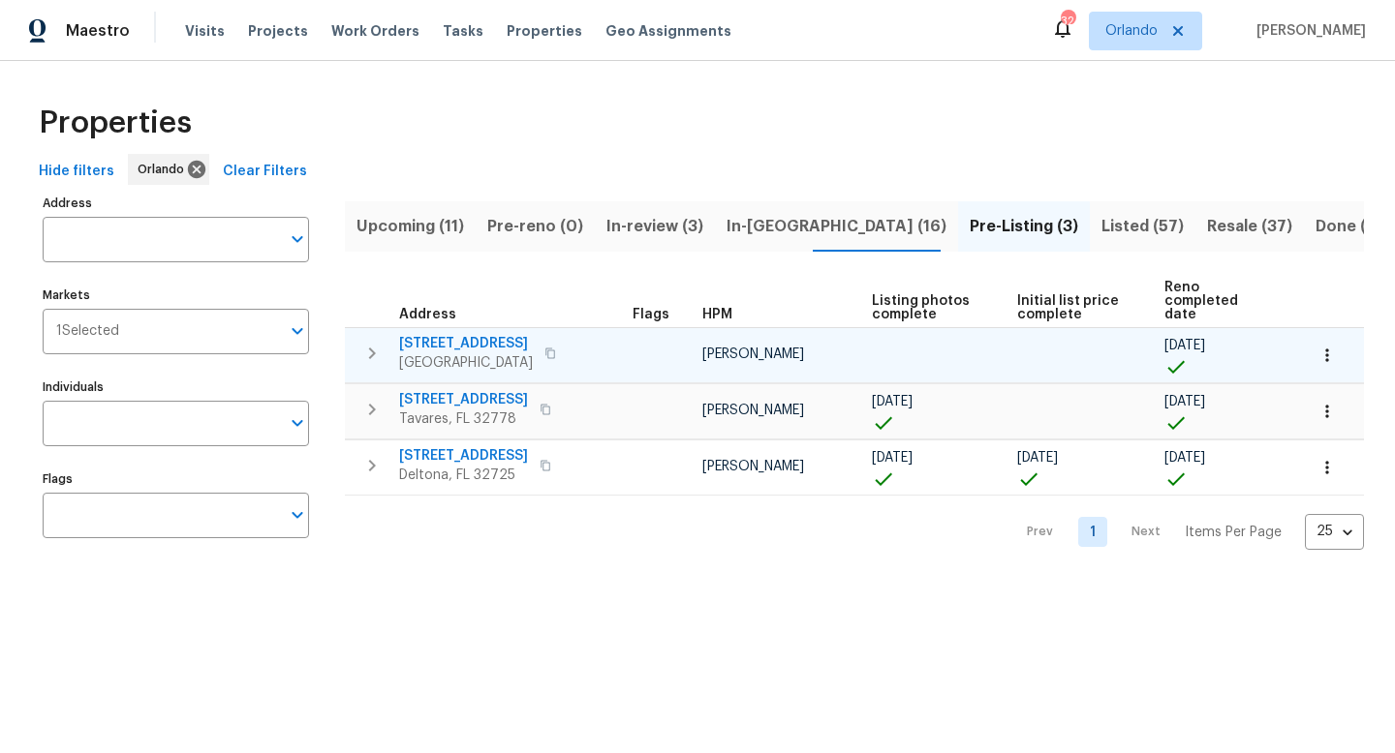
click at [376, 345] on icon "button" at bounding box center [371, 353] width 23 height 23
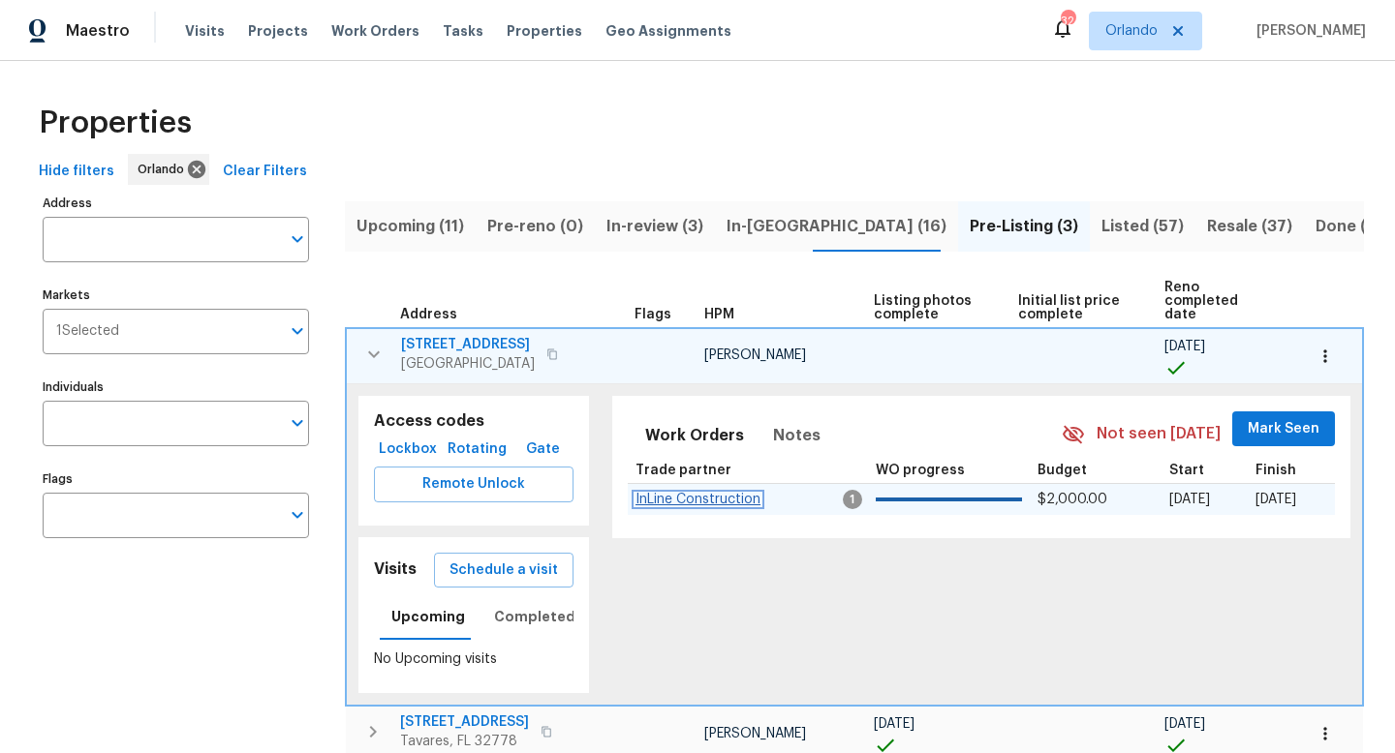
click at [682, 493] on span "InLine Construction" at bounding box center [697, 500] width 125 height 14
click at [446, 335] on span "5533 Satel Dr" at bounding box center [468, 344] width 134 height 19
click at [765, 225] on span "In-reno (16)" at bounding box center [836, 226] width 220 height 27
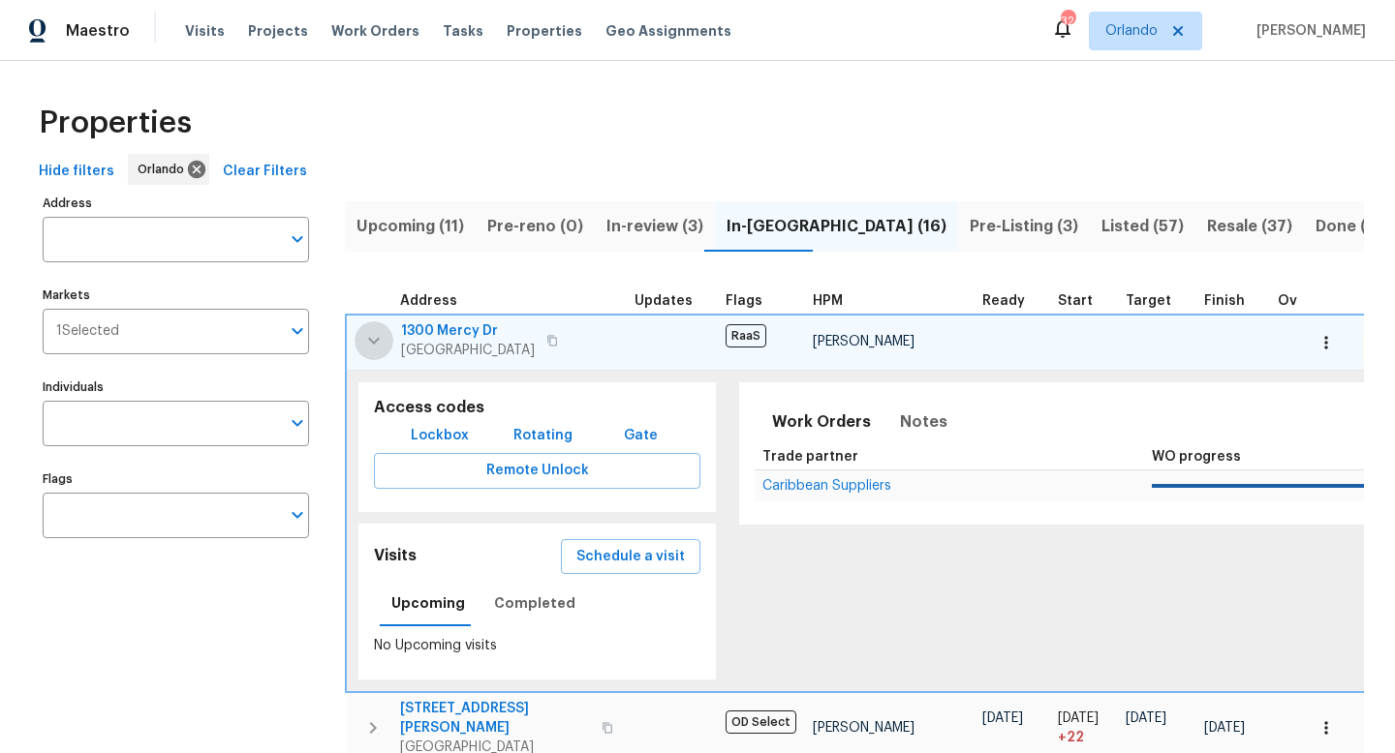
click at [377, 336] on icon "button" at bounding box center [373, 340] width 23 height 23
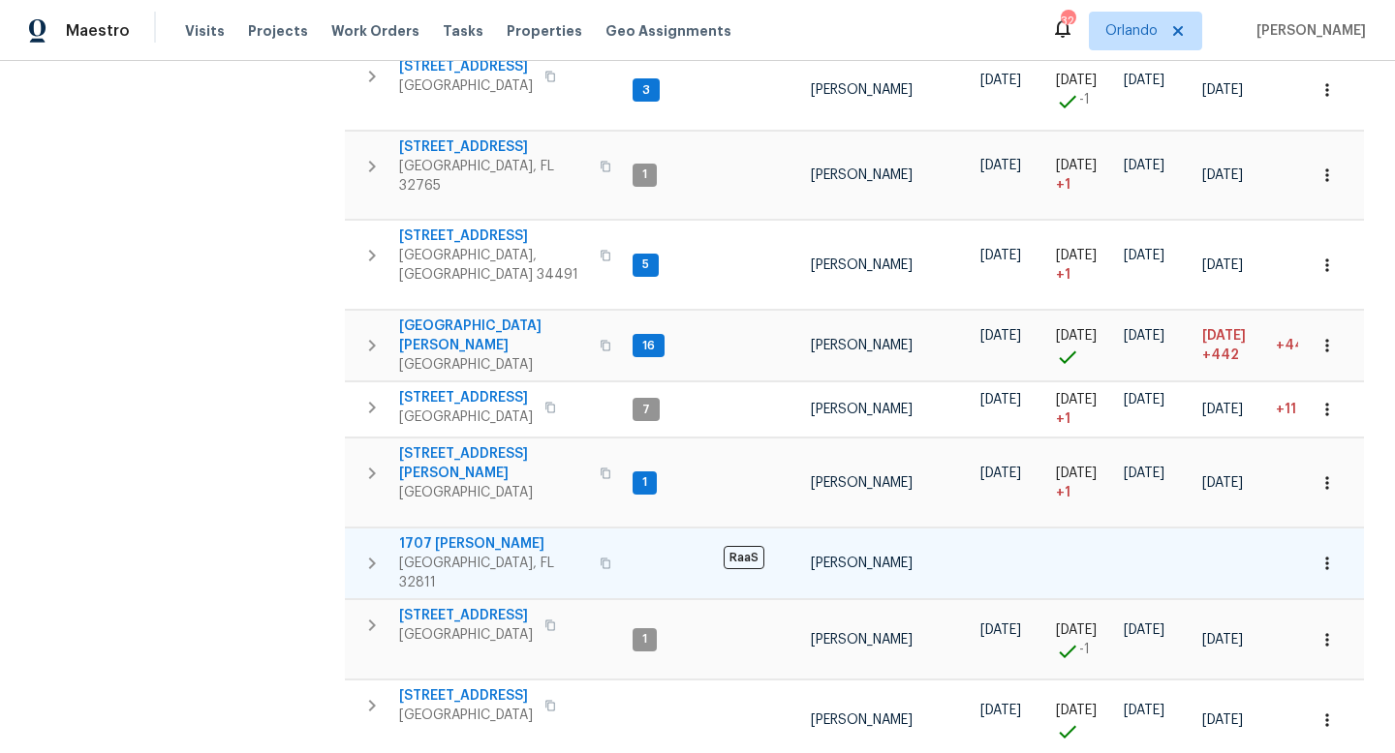
scroll to position [634, 0]
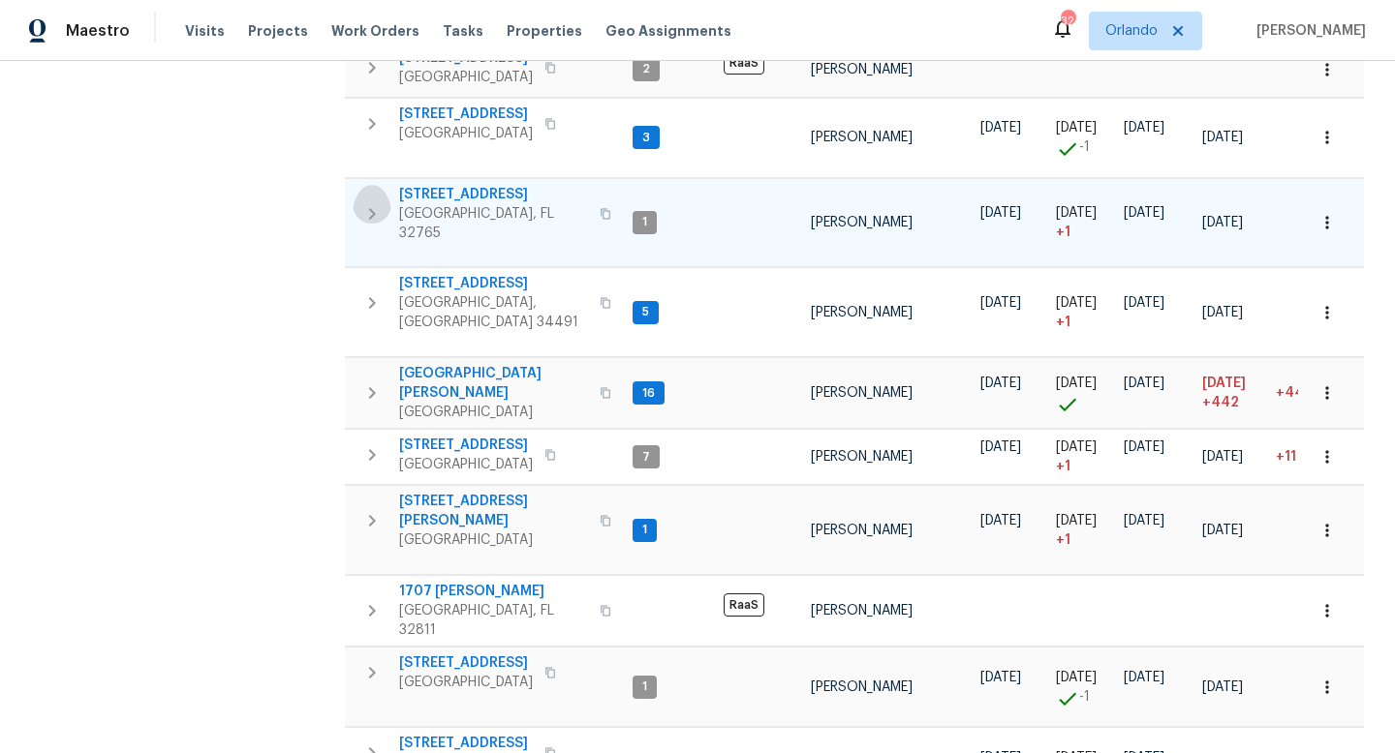
click at [370, 202] on icon "button" at bounding box center [371, 213] width 23 height 23
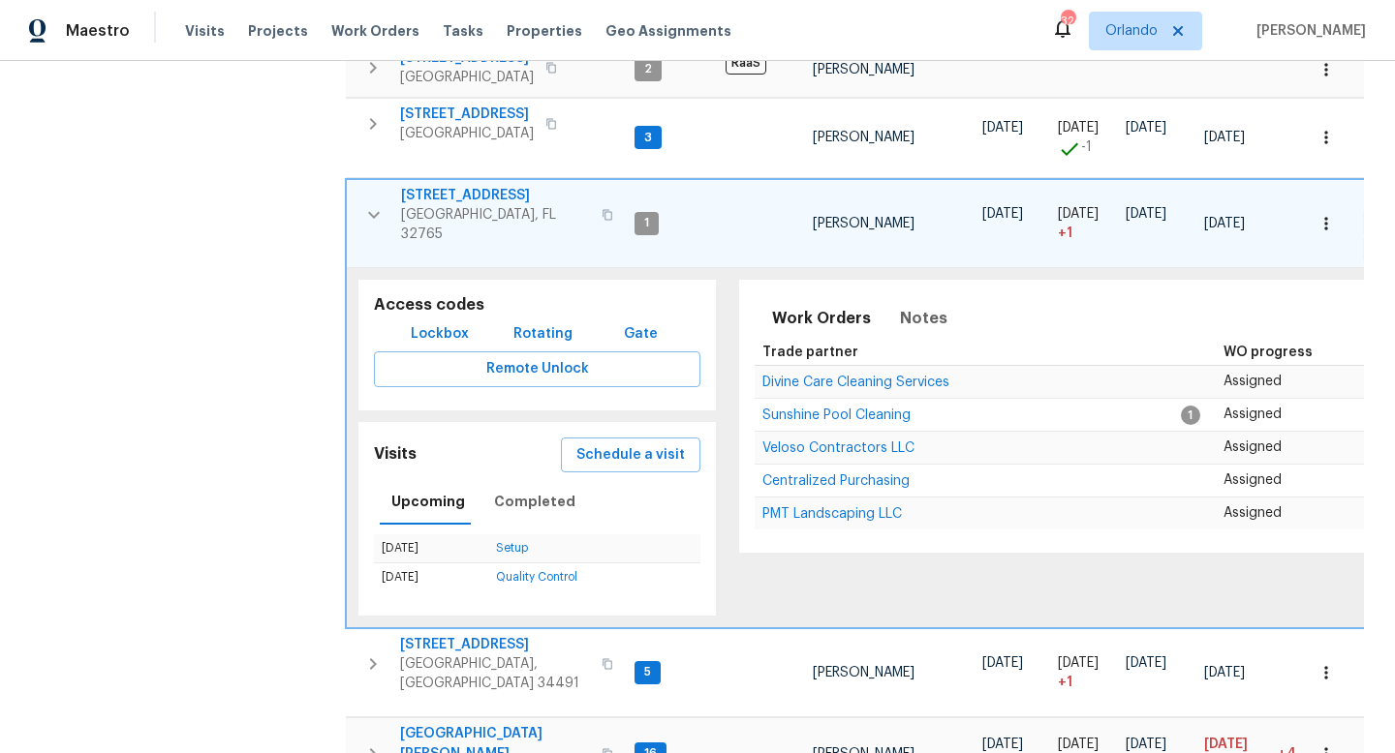
click at [477, 186] on span "1201 Hollow Pine Dr" at bounding box center [495, 195] width 189 height 19
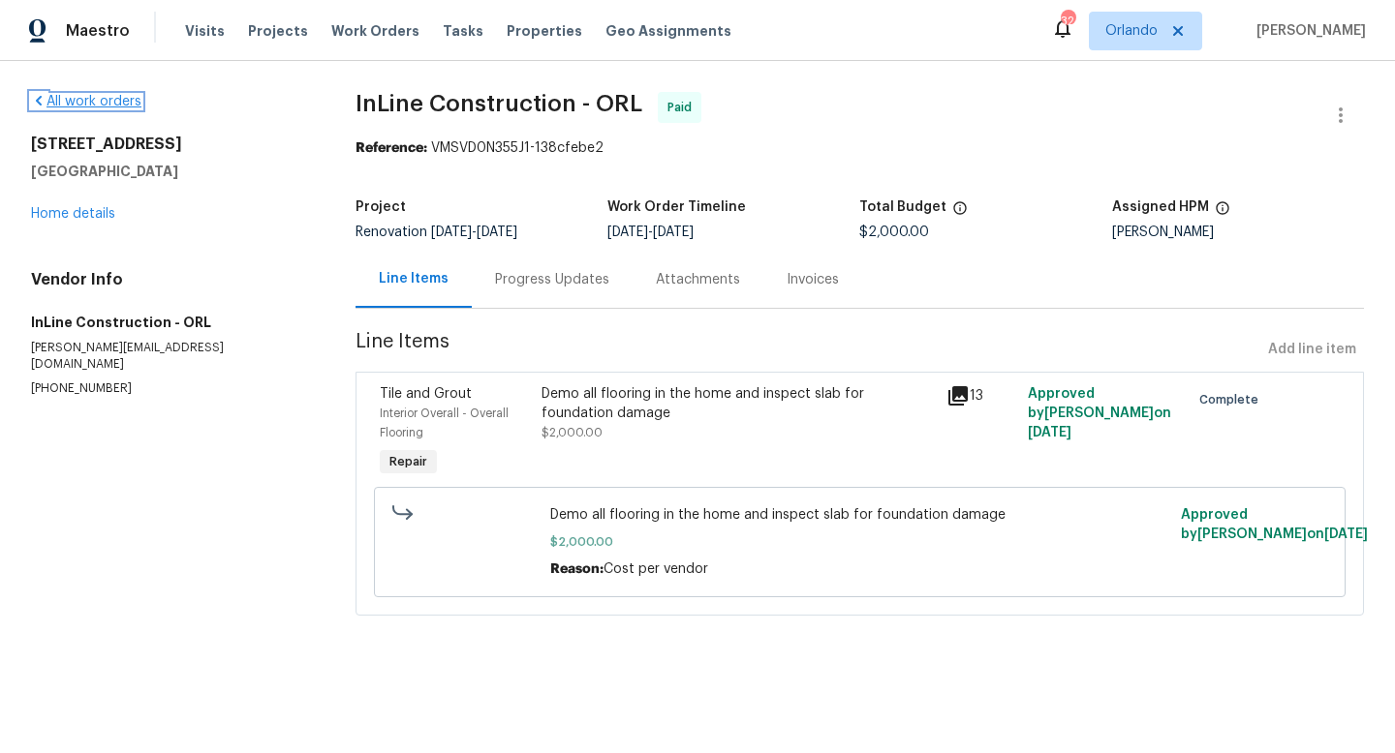
click at [99, 104] on link "All work orders" at bounding box center [86, 102] width 110 height 14
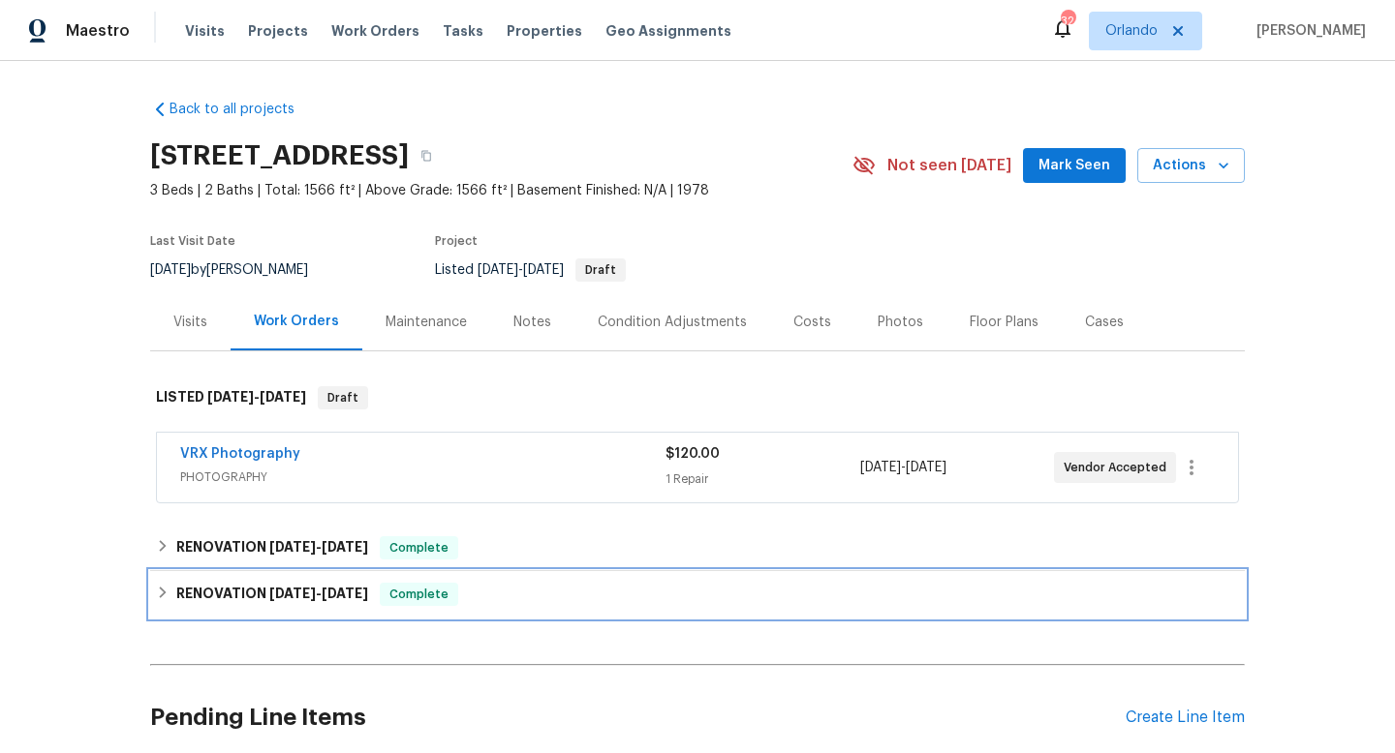
click at [167, 589] on icon at bounding box center [163, 593] width 14 height 14
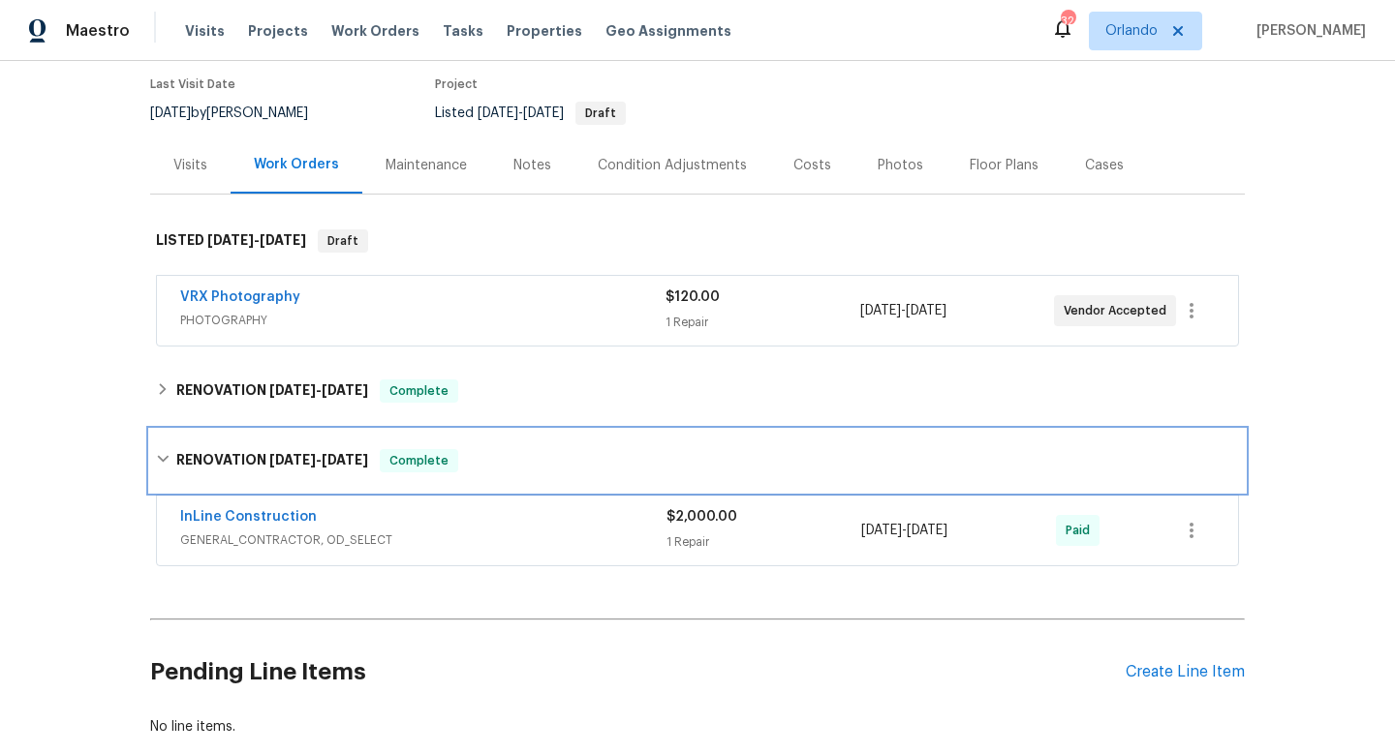
scroll to position [272, 0]
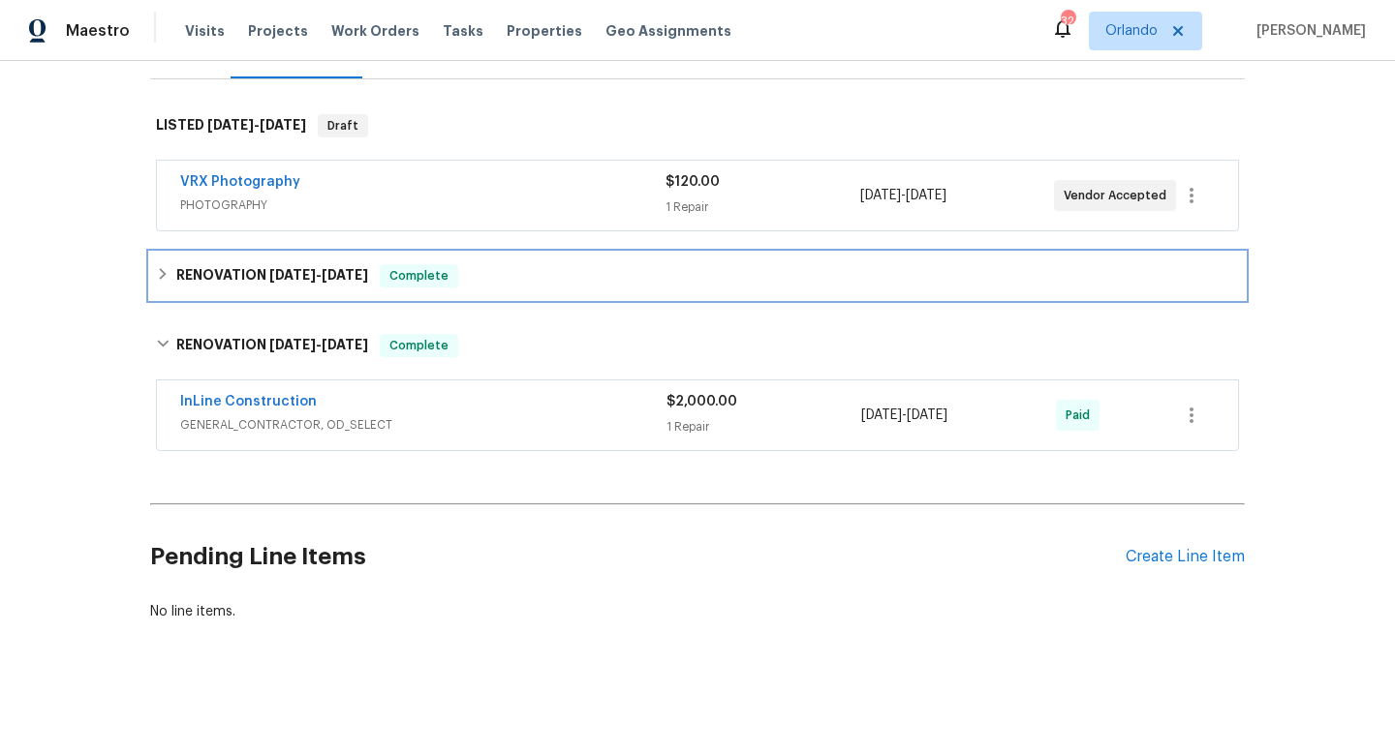
click at [170, 274] on div "RENOVATION 8/11/25 - 10/6/25 Complete" at bounding box center [697, 275] width 1083 height 23
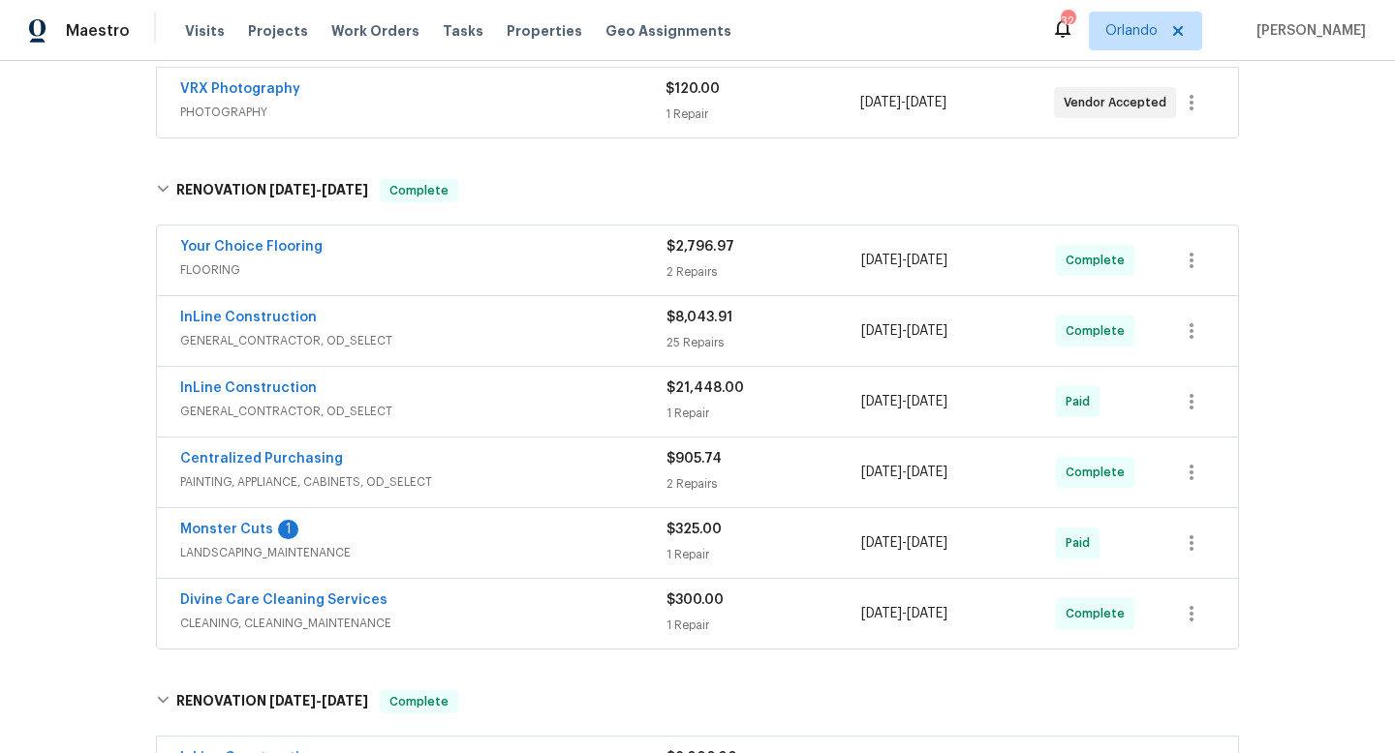
scroll to position [0, 0]
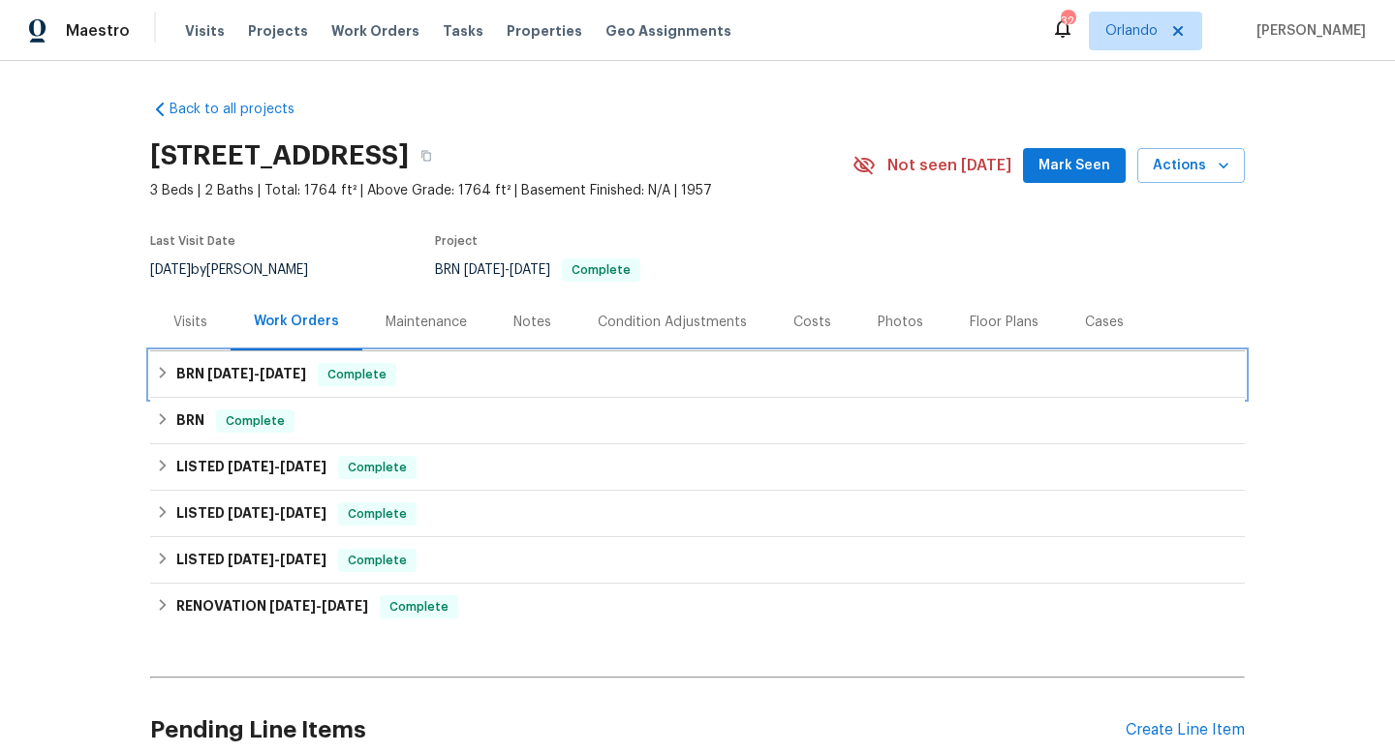
click at [188, 374] on h6 "BRN 9/8/25 - 9/9/25" at bounding box center [241, 374] width 130 height 23
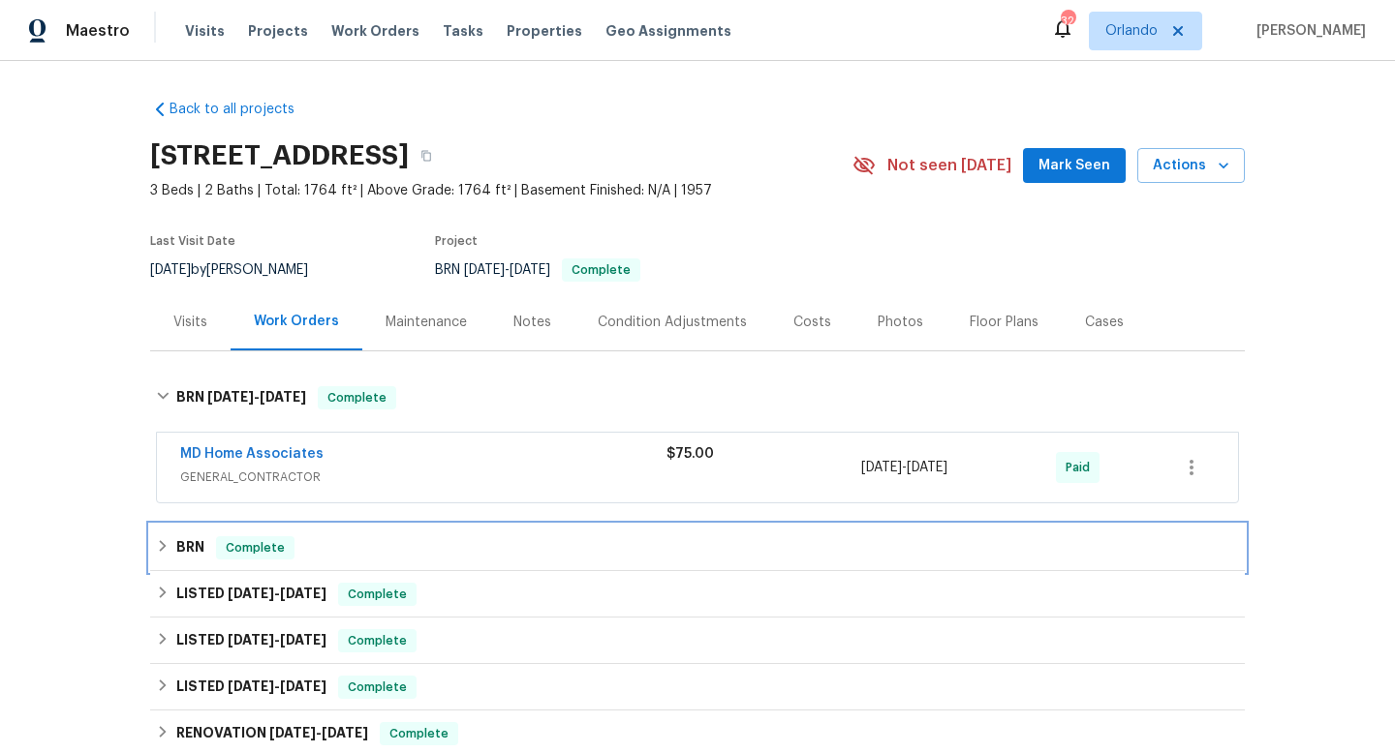
click at [221, 546] on span "Complete" at bounding box center [255, 547] width 75 height 19
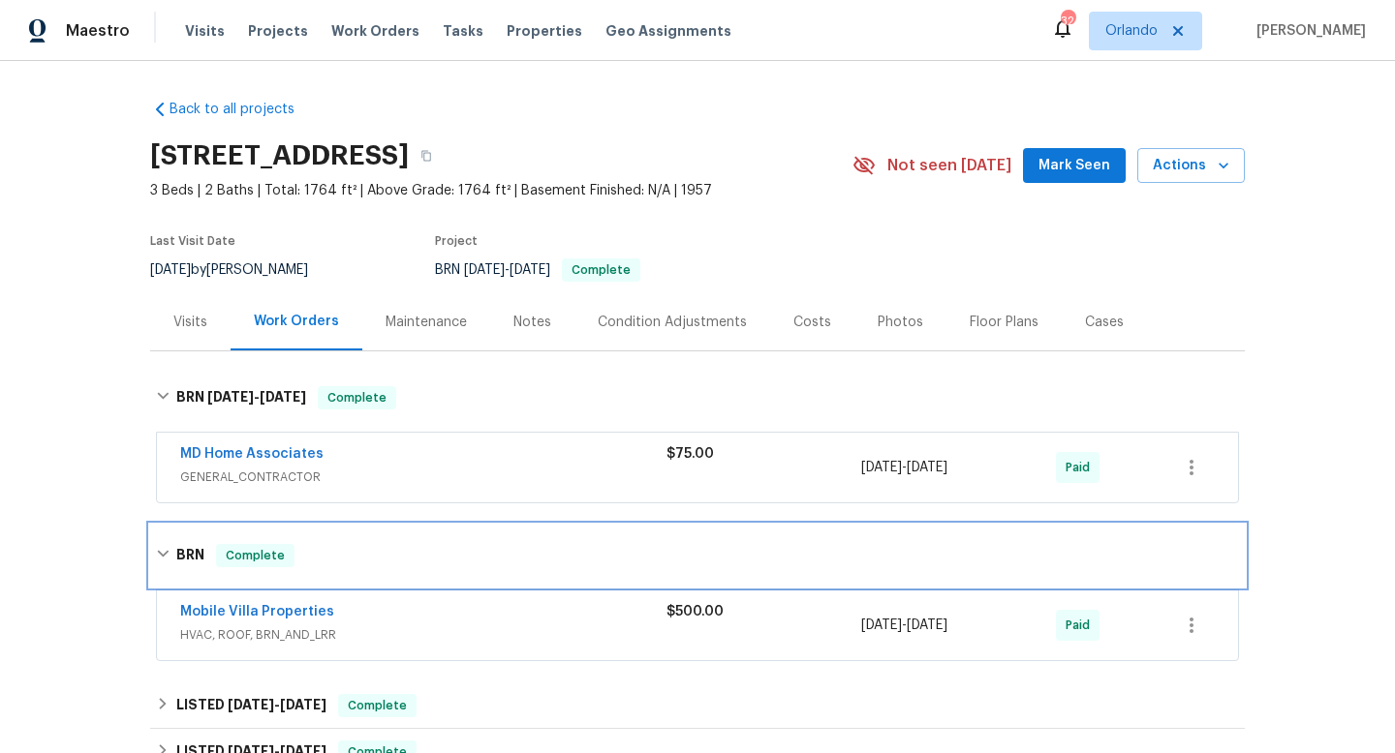
scroll to position [93, 0]
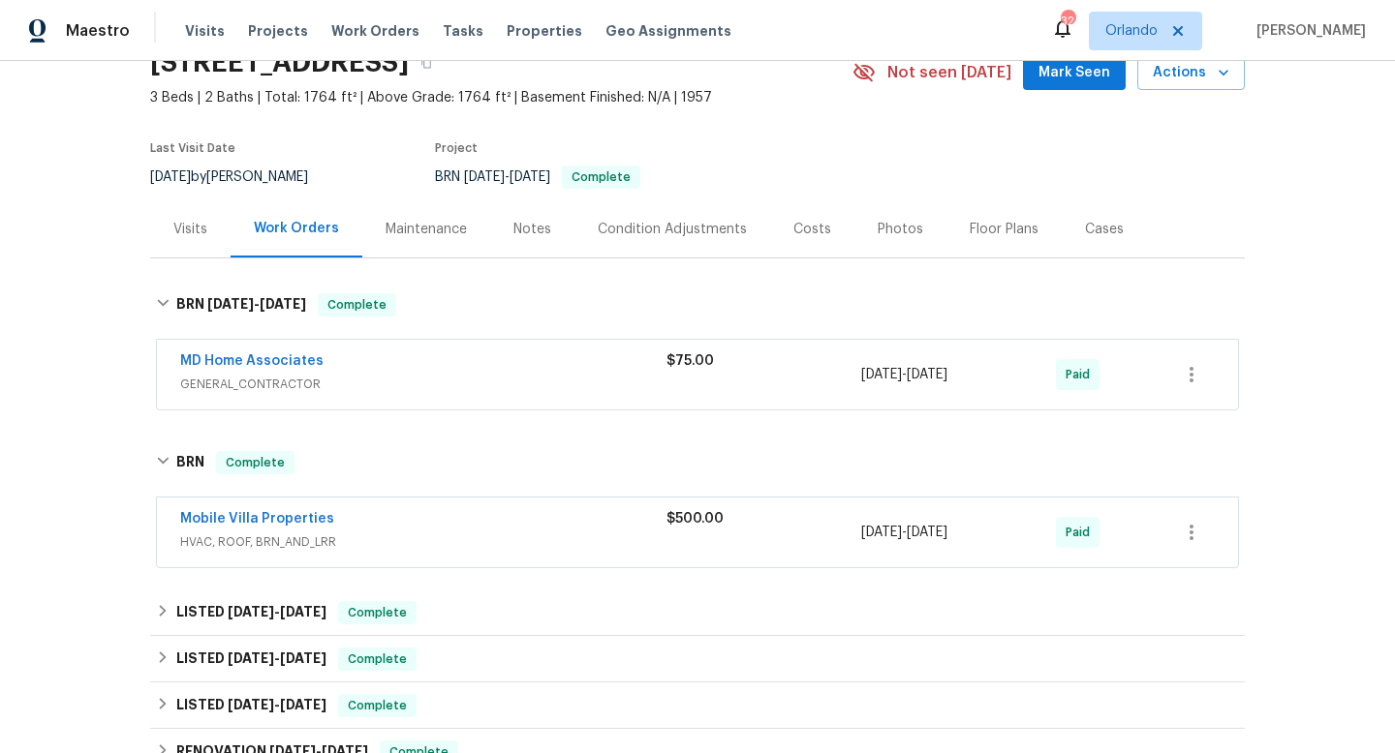
click at [448, 528] on div "Mobile Villa Properties" at bounding box center [423, 520] width 486 height 23
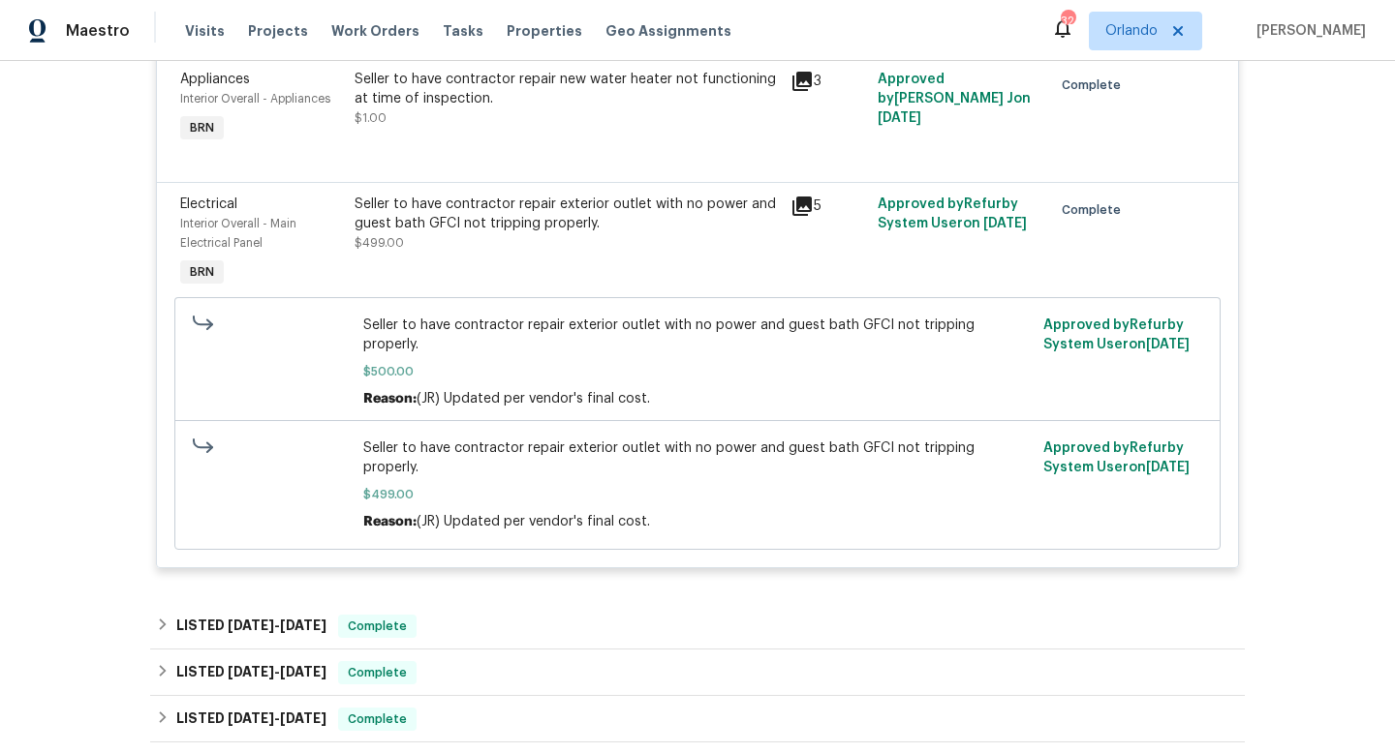
scroll to position [739, 0]
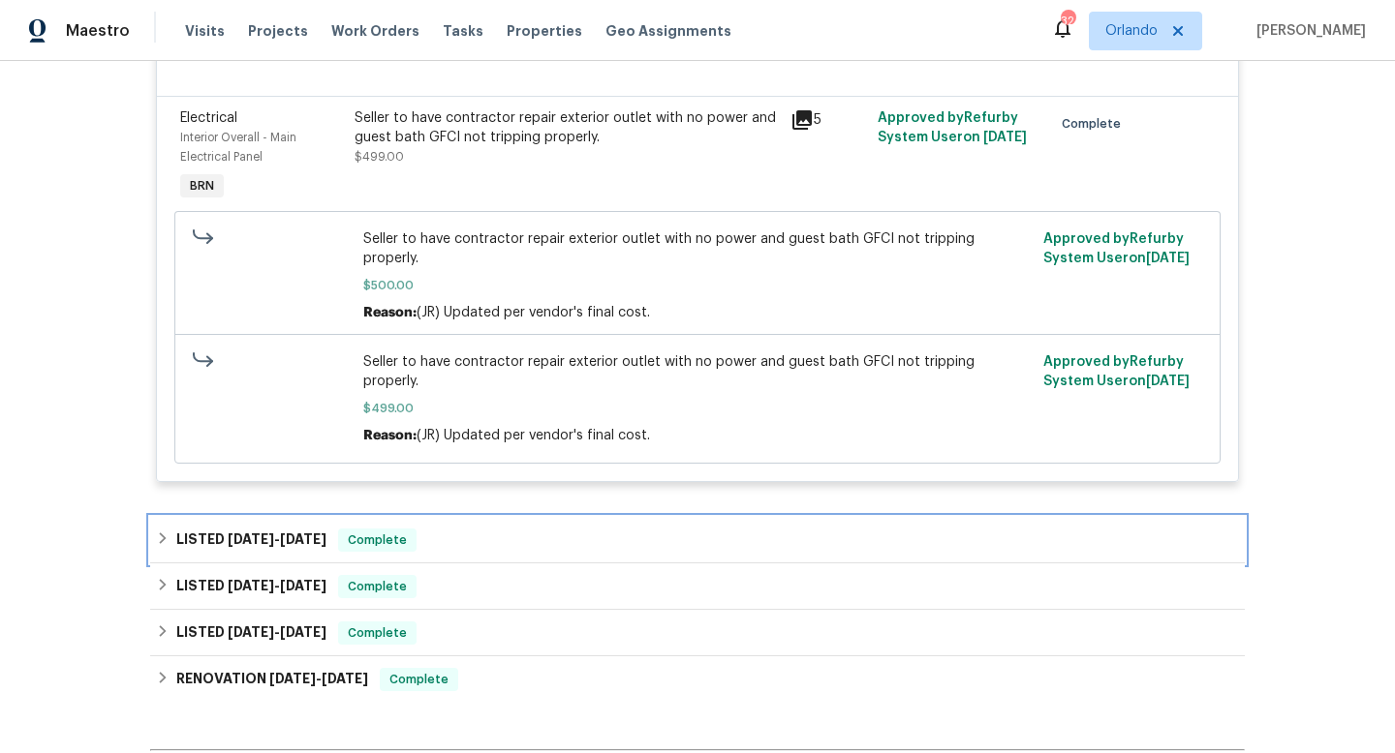
click at [503, 529] on div "LISTED 4/17/25 - 7/29/25 Complete" at bounding box center [697, 540] width 1083 height 23
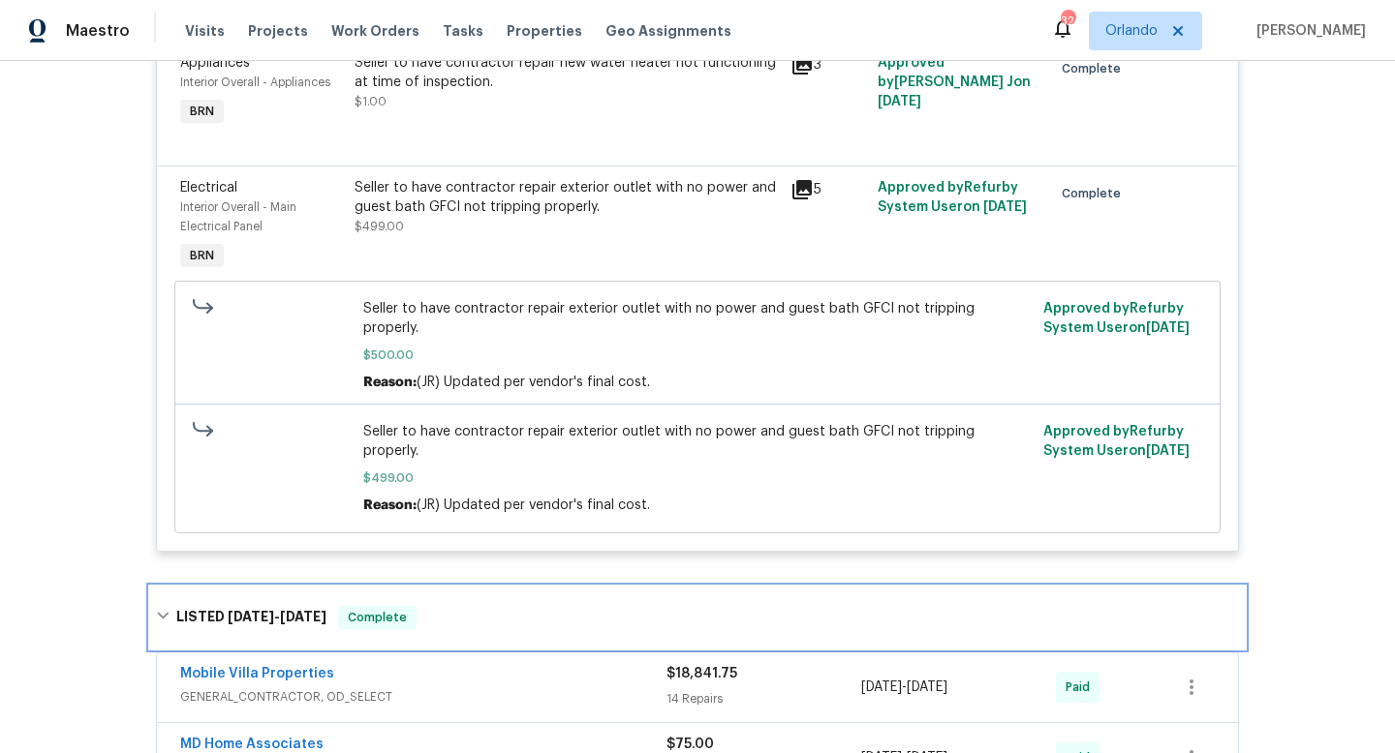
scroll to position [524, 0]
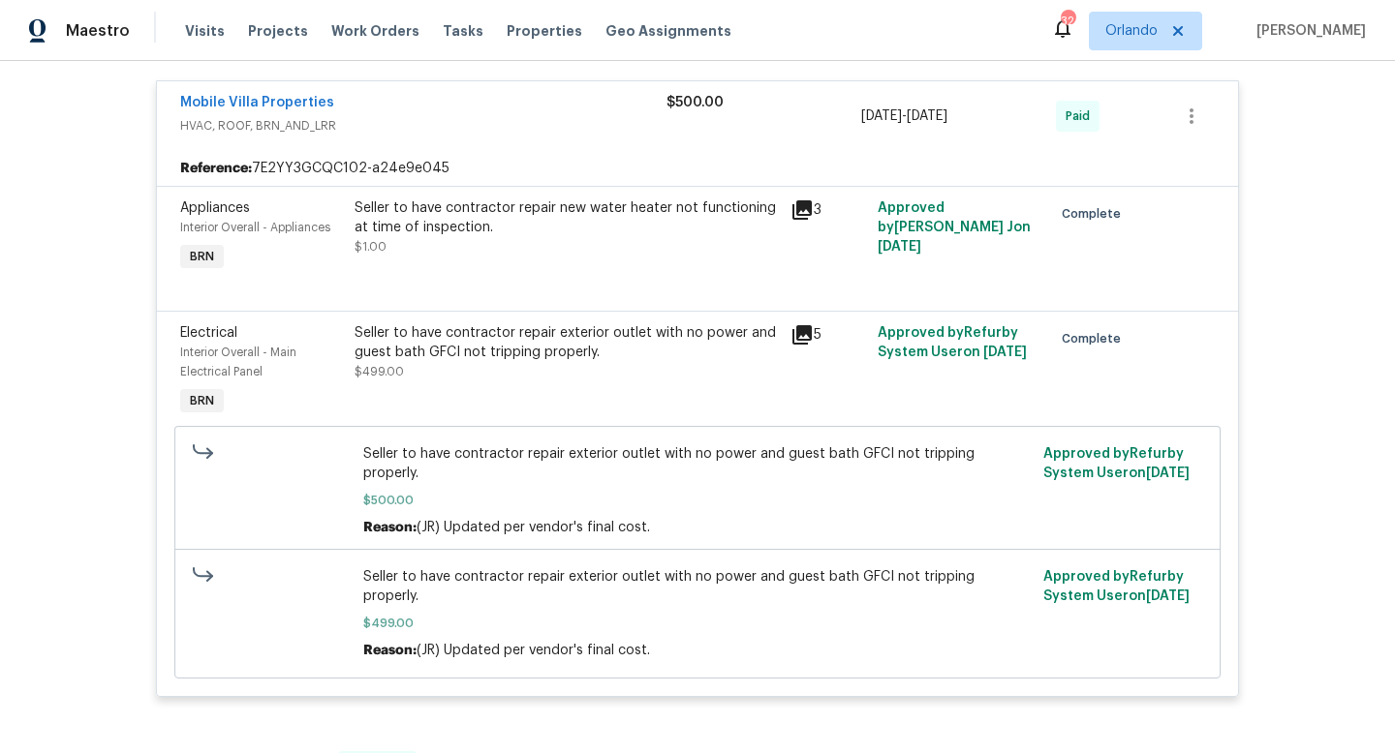
click at [564, 248] on div "Seller to have contractor repair new water heater not functioning at time of in…" at bounding box center [566, 228] width 424 height 58
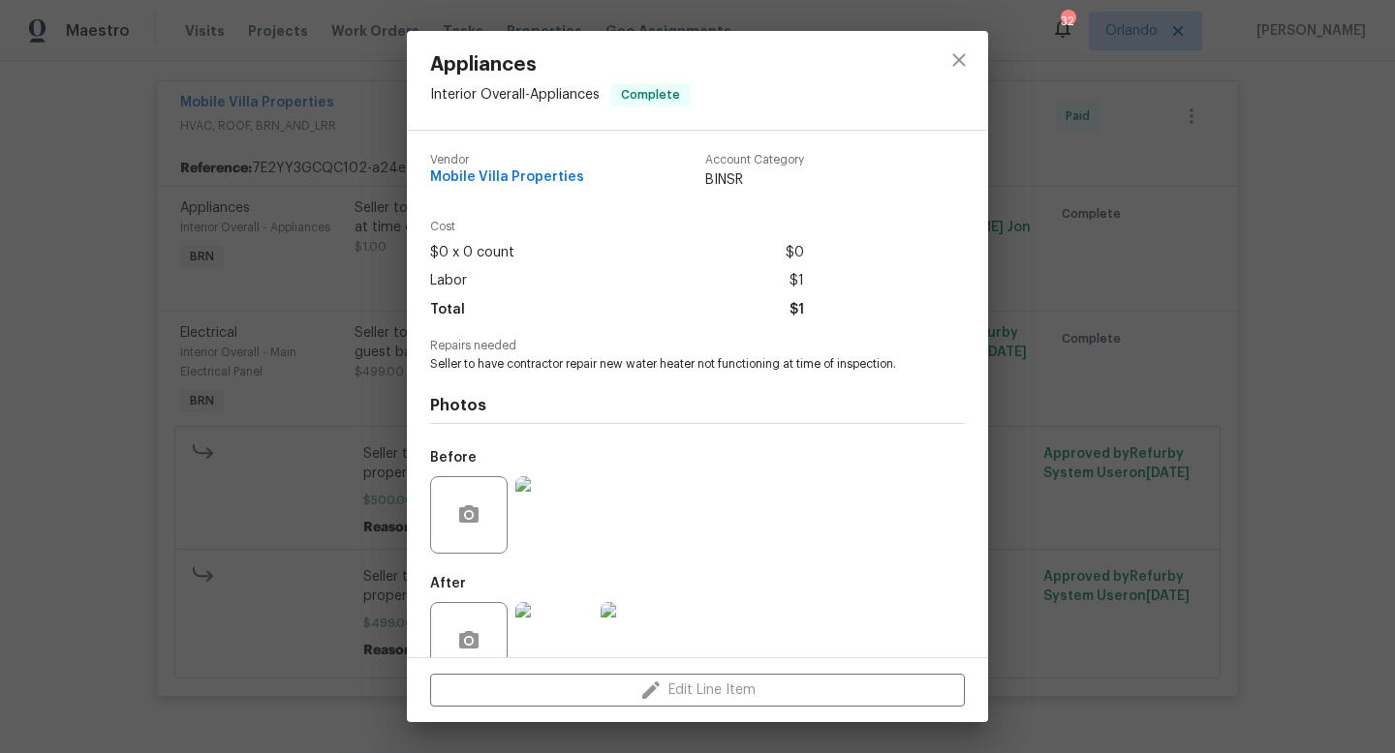
scroll to position [42, 0]
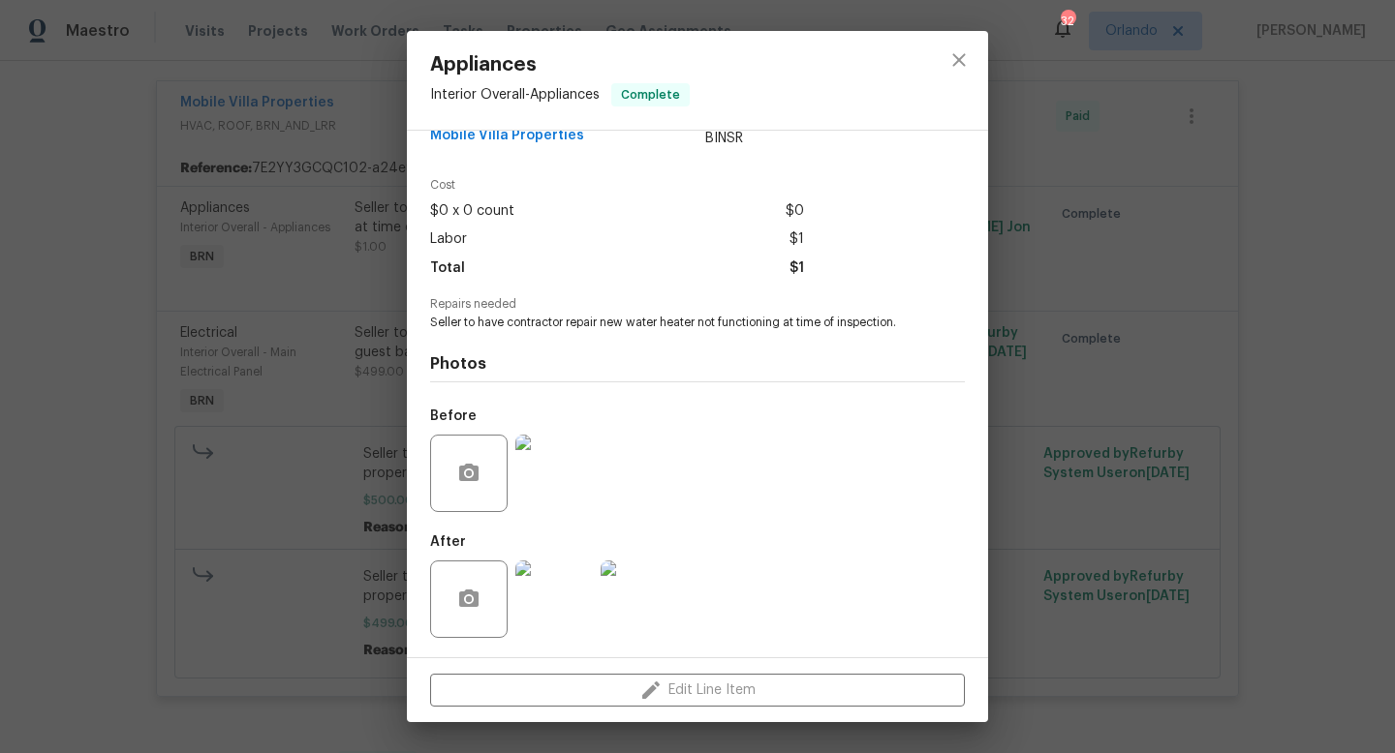
click at [552, 599] on img at bounding box center [553, 599] width 77 height 77
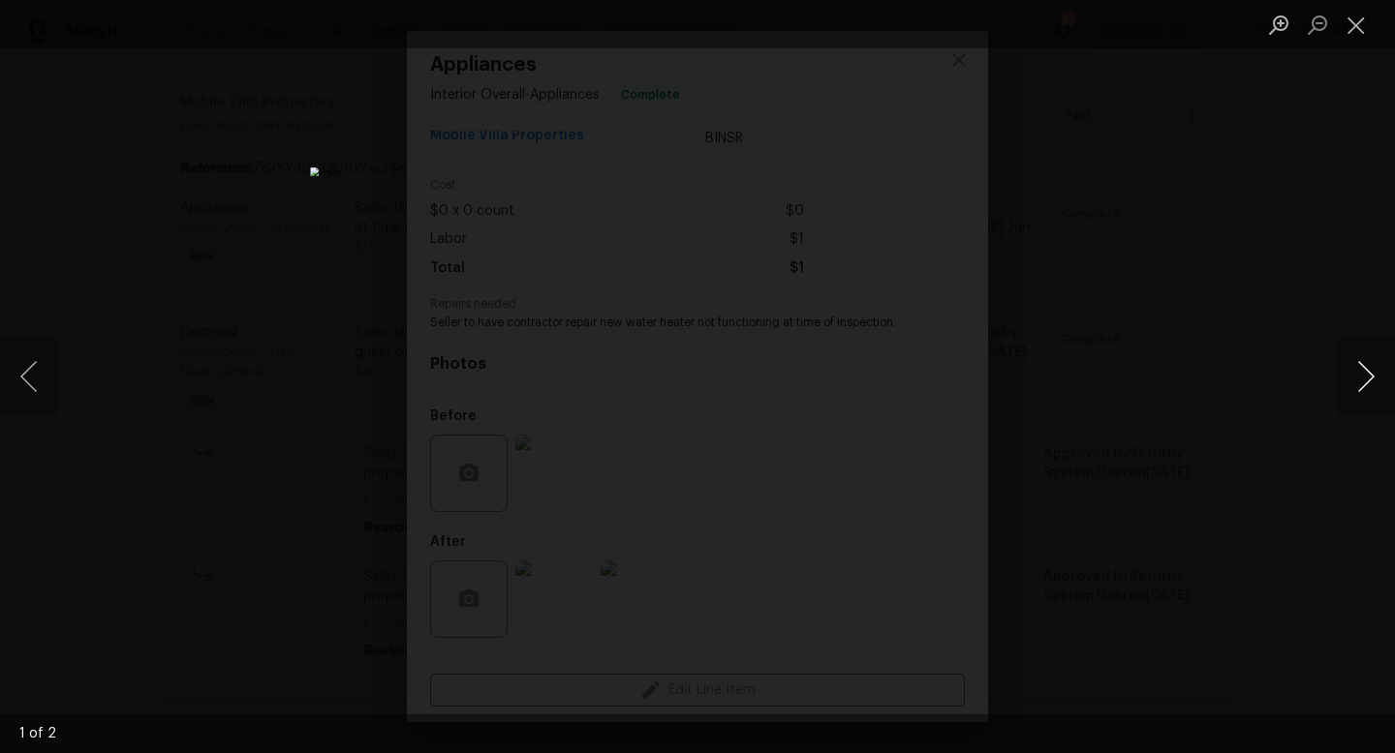
click at [1357, 388] on button "Next image" at bounding box center [1365, 376] width 58 height 77
click at [1258, 357] on div "Lightbox" at bounding box center [697, 376] width 1395 height 753
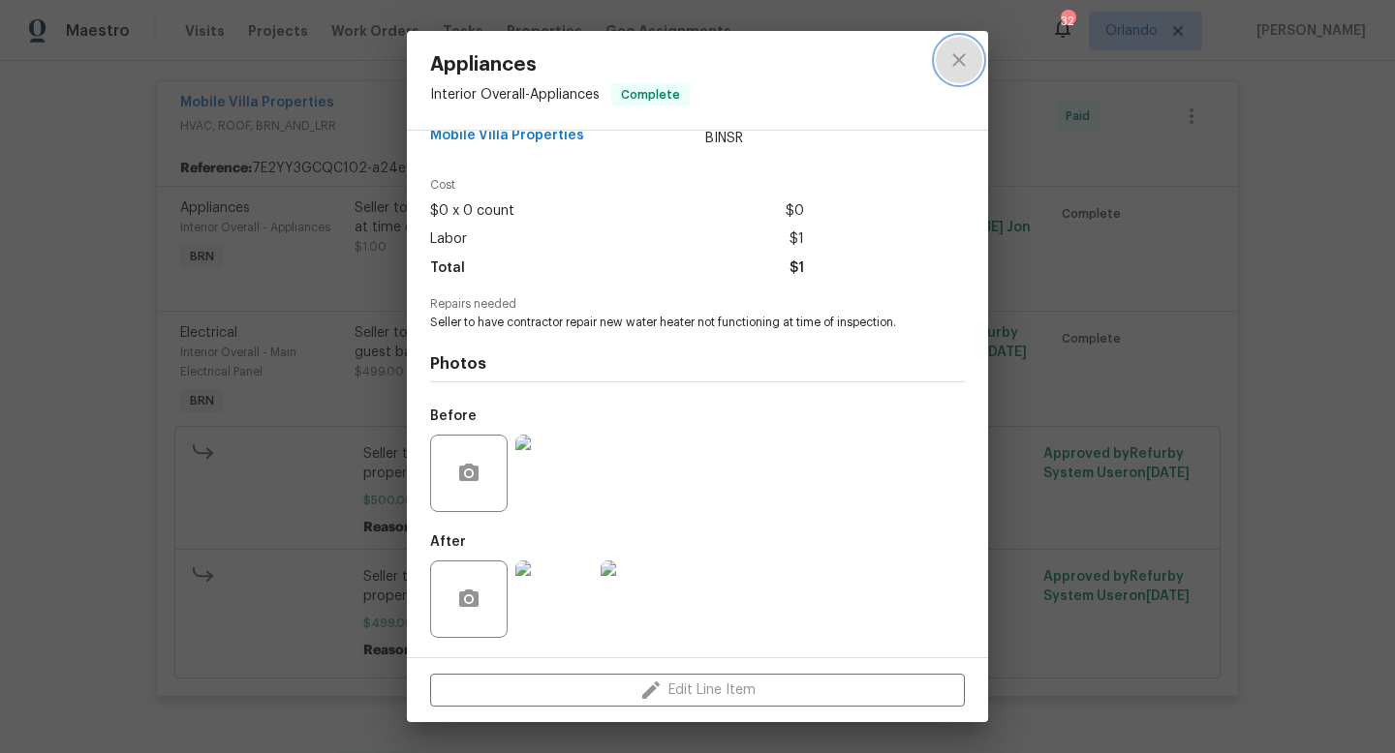
click at [960, 64] on icon "close" at bounding box center [958, 59] width 23 height 23
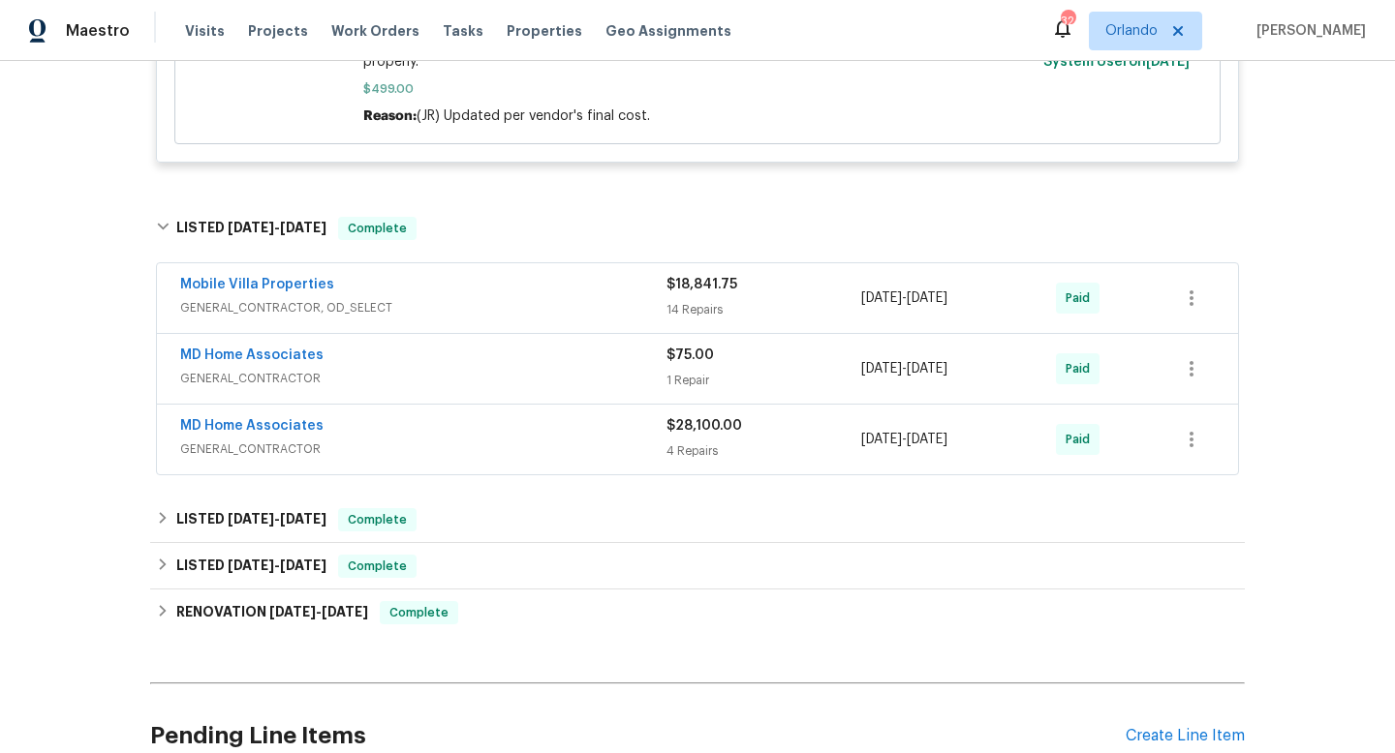
scroll to position [1201, 0]
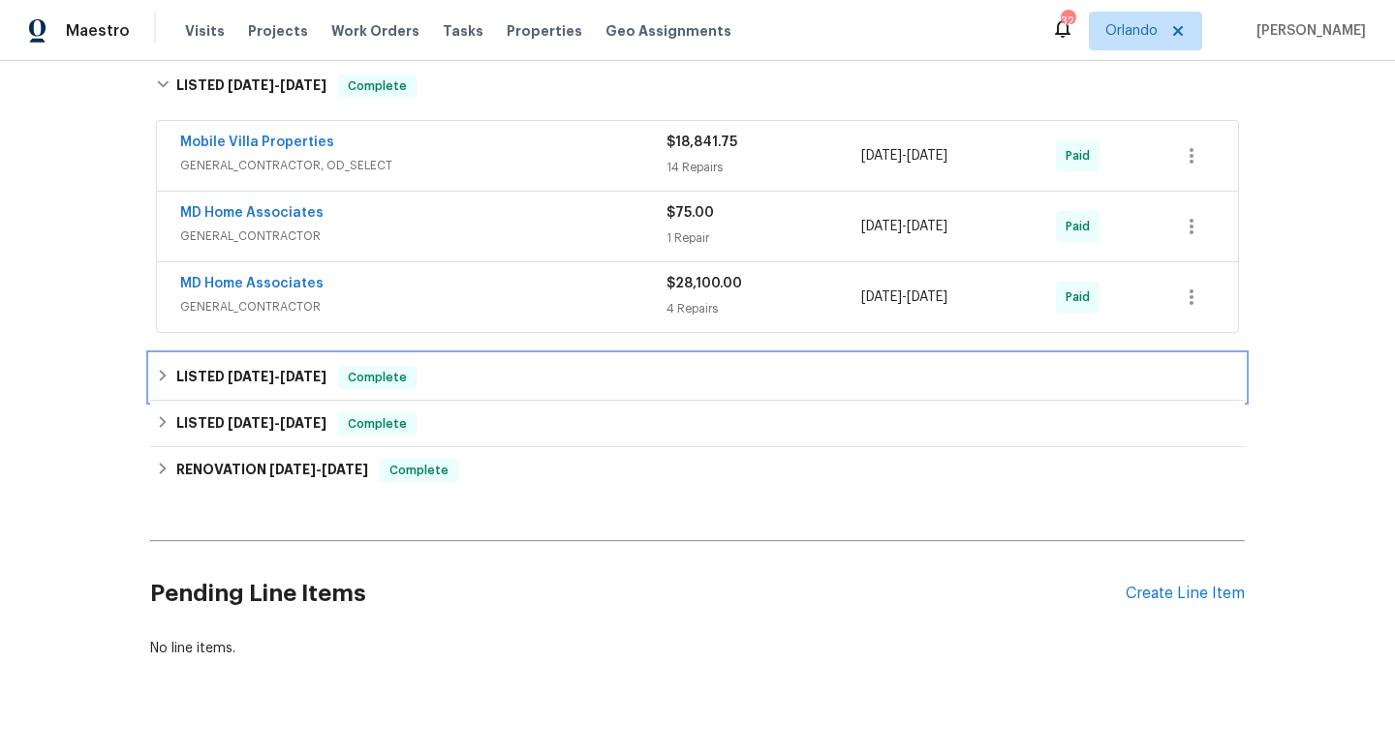
click at [554, 366] on div "LISTED 3/19/25 - 4/4/25 Complete" at bounding box center [697, 377] width 1083 height 23
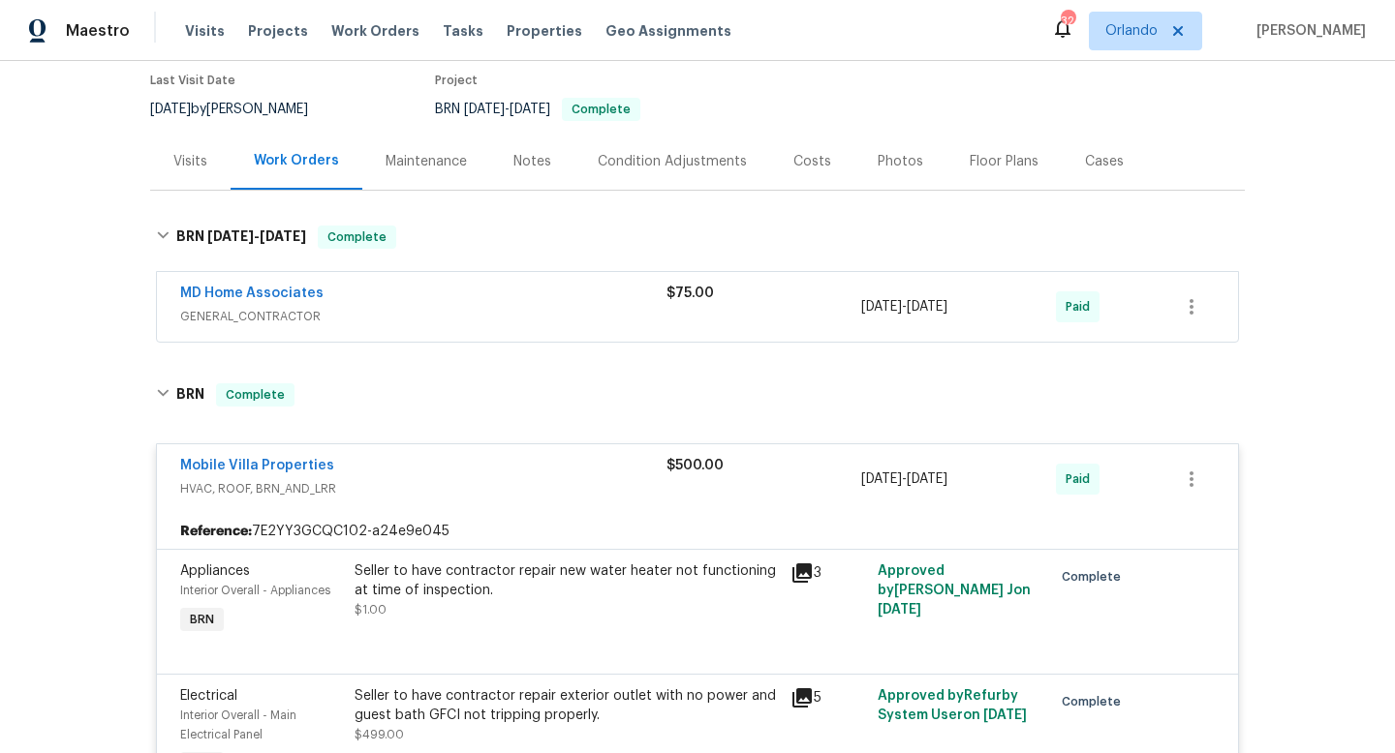
scroll to position [0, 0]
